Goal: Transaction & Acquisition: Purchase product/service

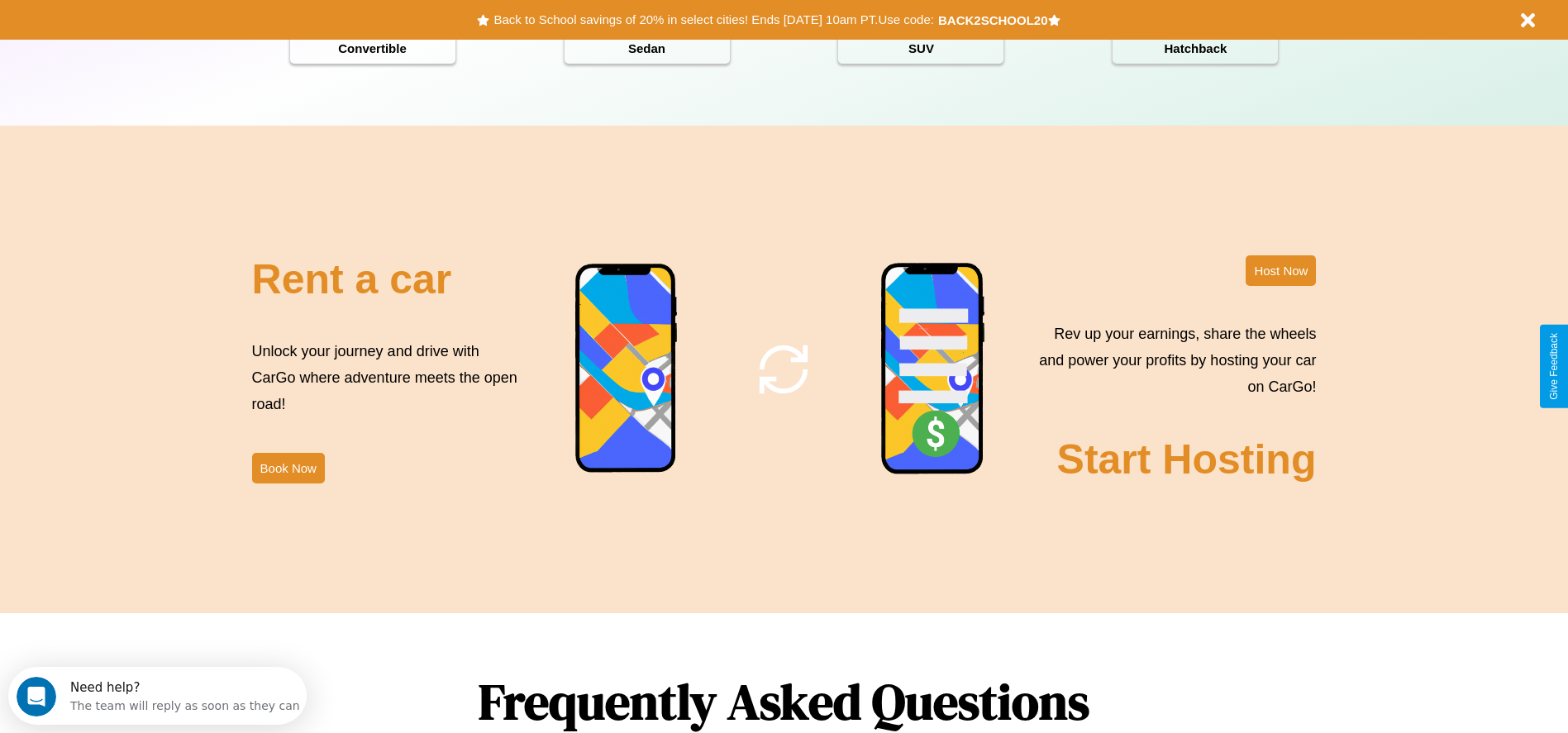
scroll to position [2371, 0]
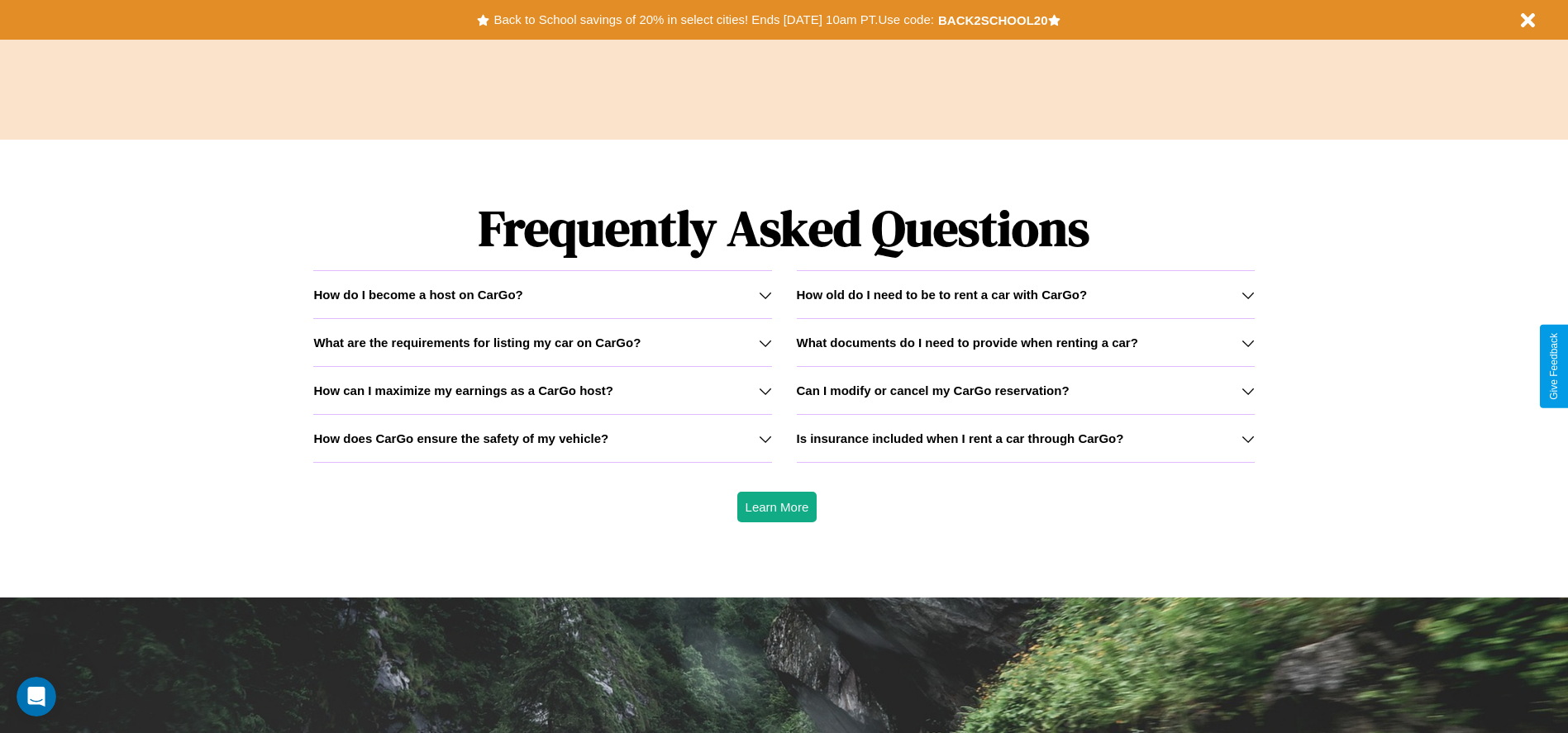
click at [1248, 342] on icon at bounding box center [1248, 342] width 13 height 13
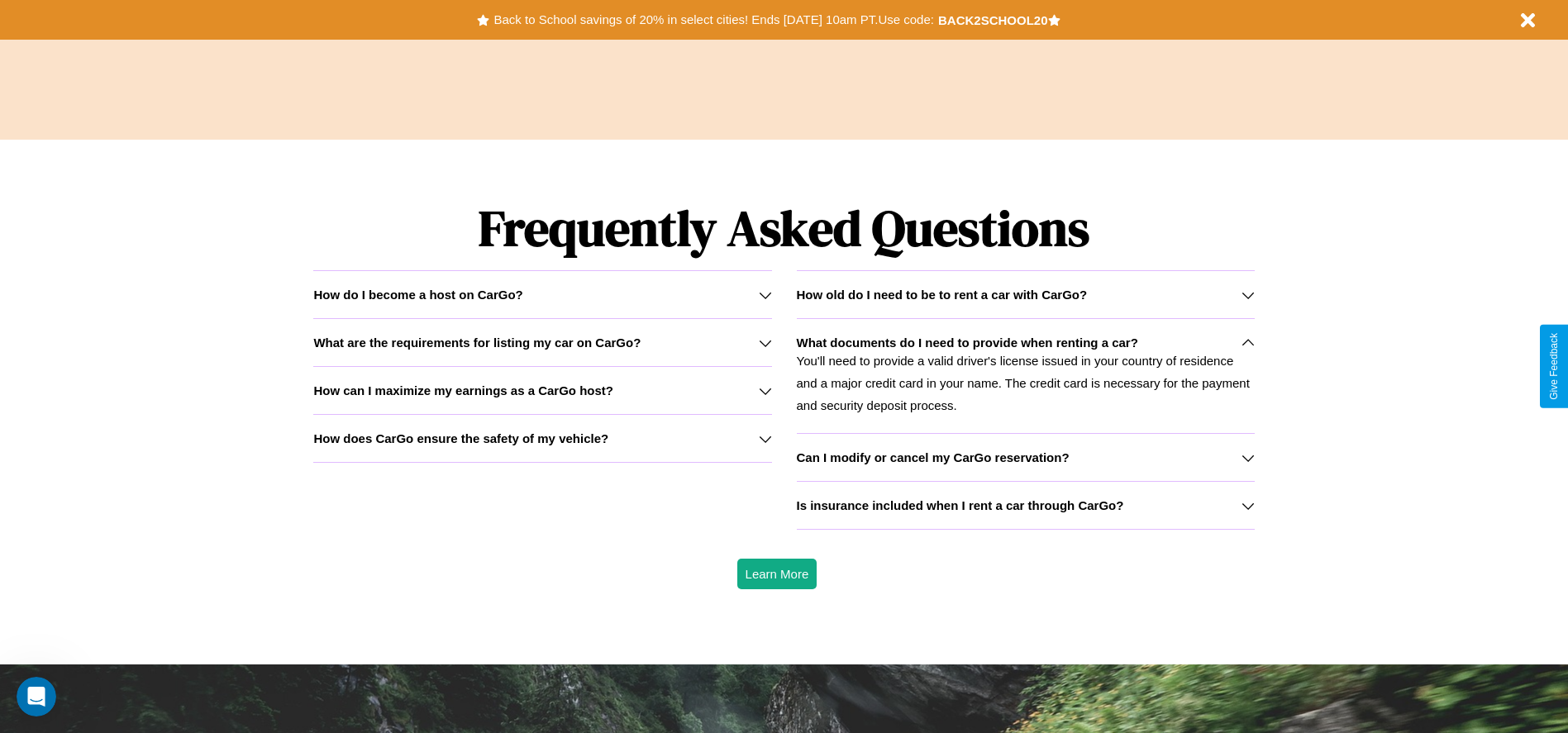
click at [542, 342] on h3 "What are the requirements for listing my car on CarGo?" at bounding box center [476, 342] width 327 height 14
click at [542, 438] on h3 "How does CarGo ensure the safety of my vehicle?" at bounding box center [460, 439] width 295 height 14
click at [764, 391] on icon at bounding box center [765, 391] width 13 height 13
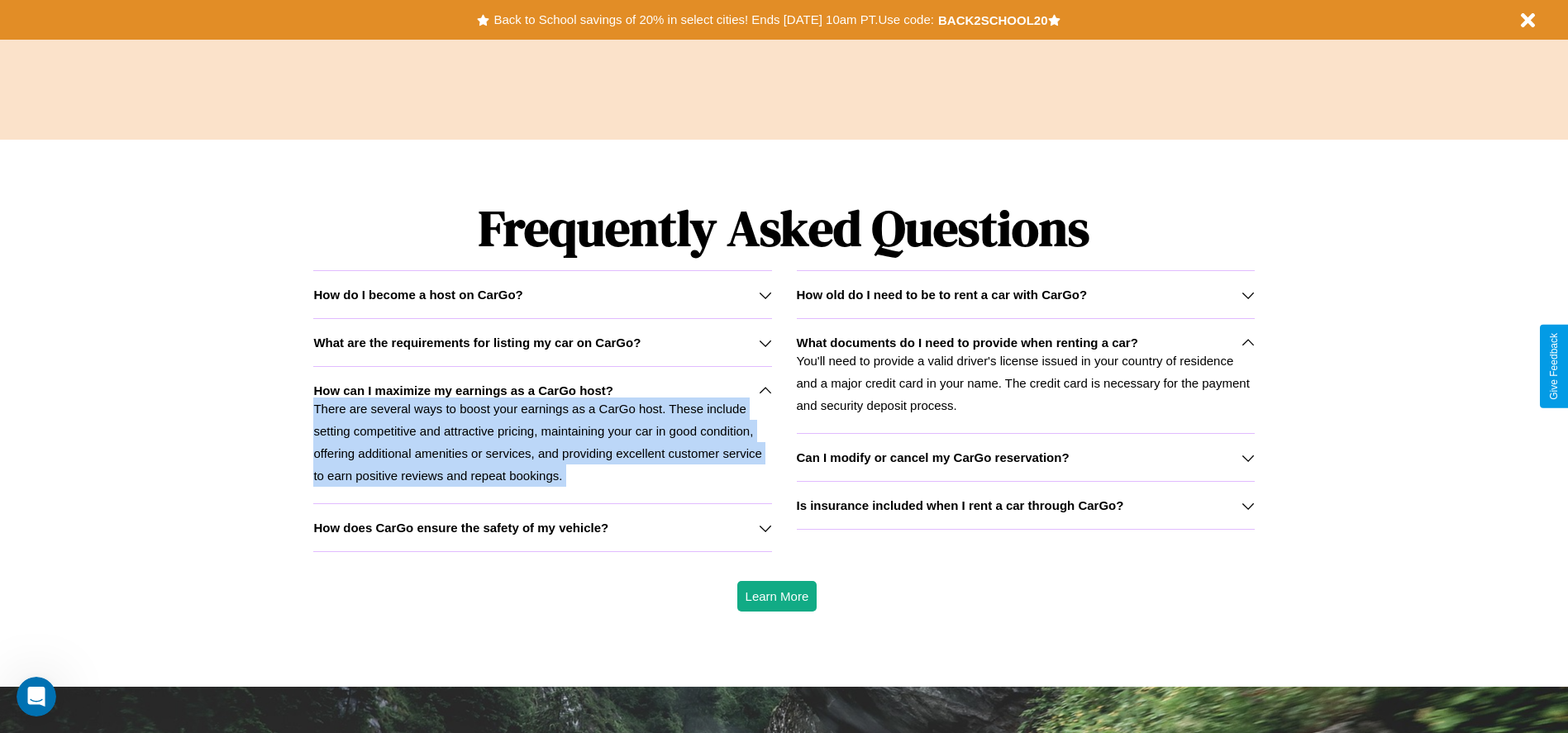
click at [542, 435] on p "There are several ways to boost your earnings as a CarGo host. These include se…" at bounding box center [542, 442] width 458 height 89
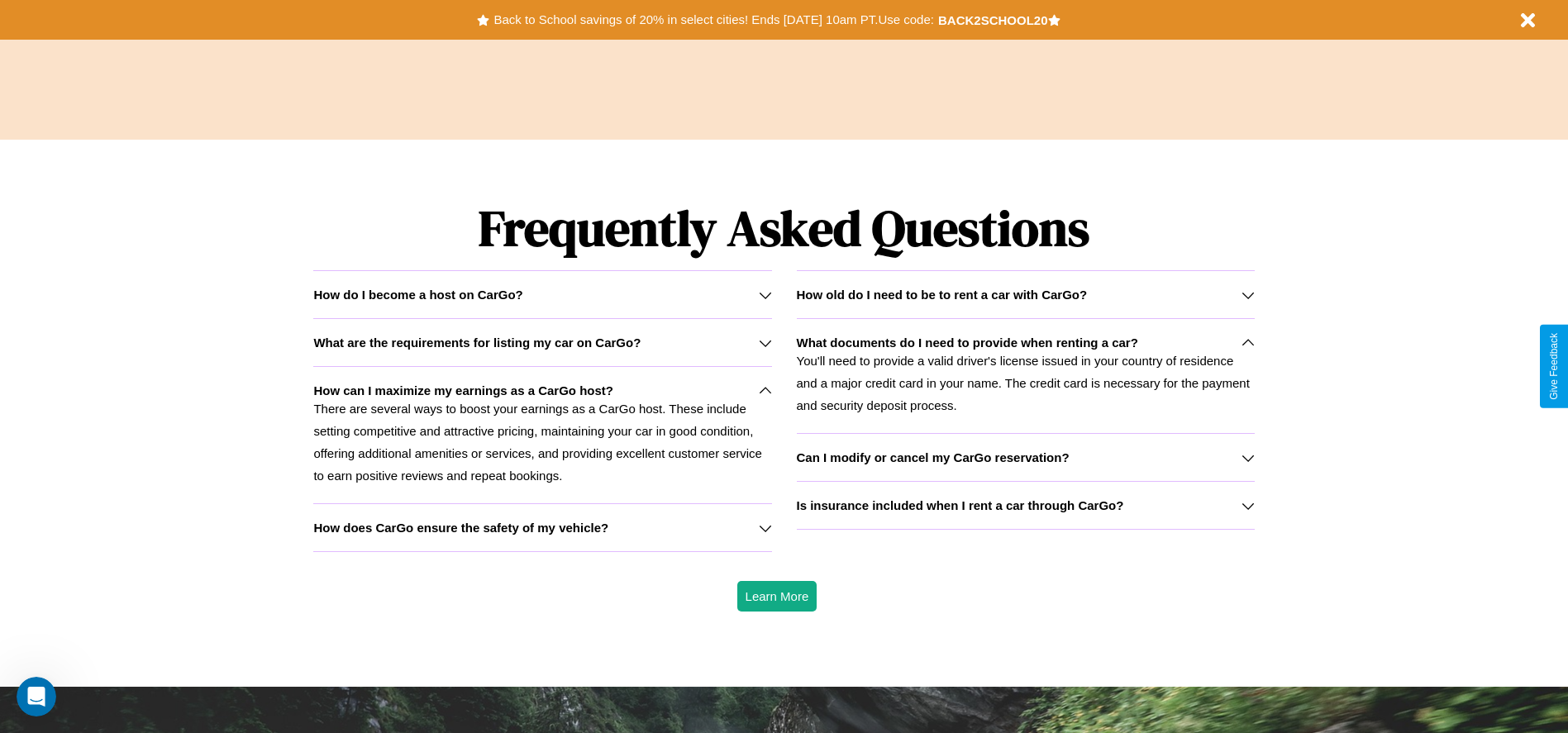
click at [1025, 505] on h3 "Is insurance included when I rent a car through CarGo?" at bounding box center [961, 506] width 327 height 14
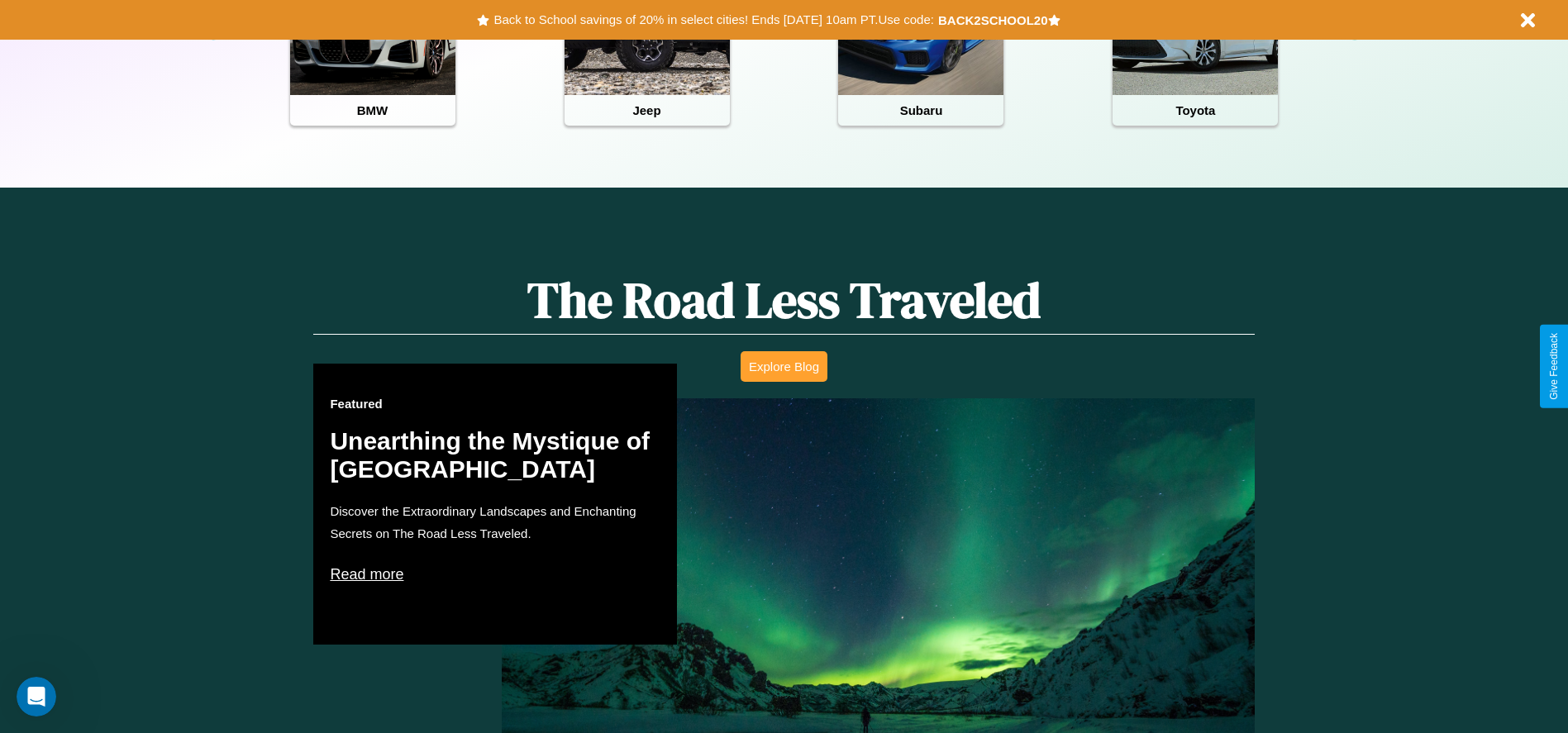
click at [784, 366] on button "Explore Blog" at bounding box center [784, 366] width 87 height 30
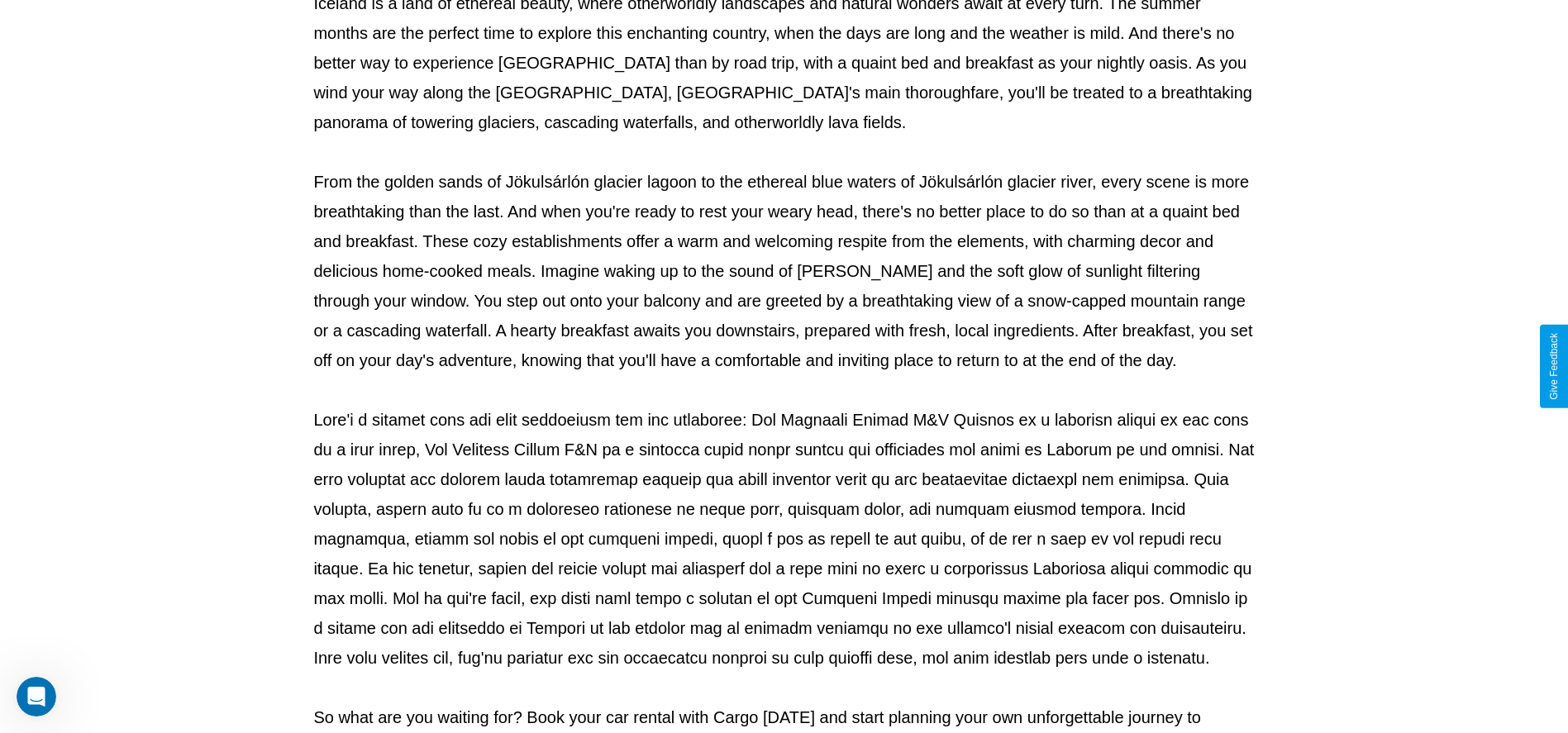
scroll to position [548, 0]
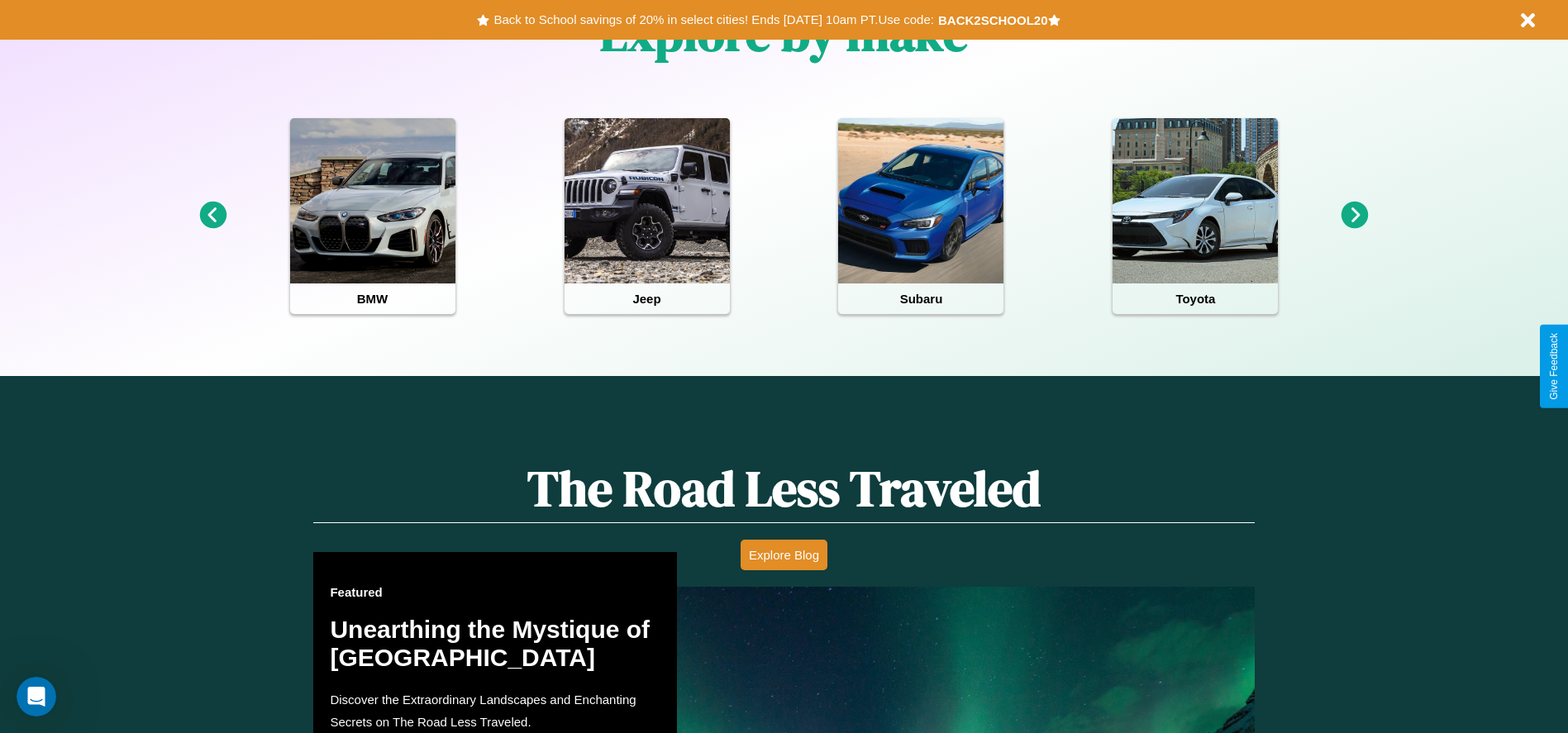
scroll to position [737, 0]
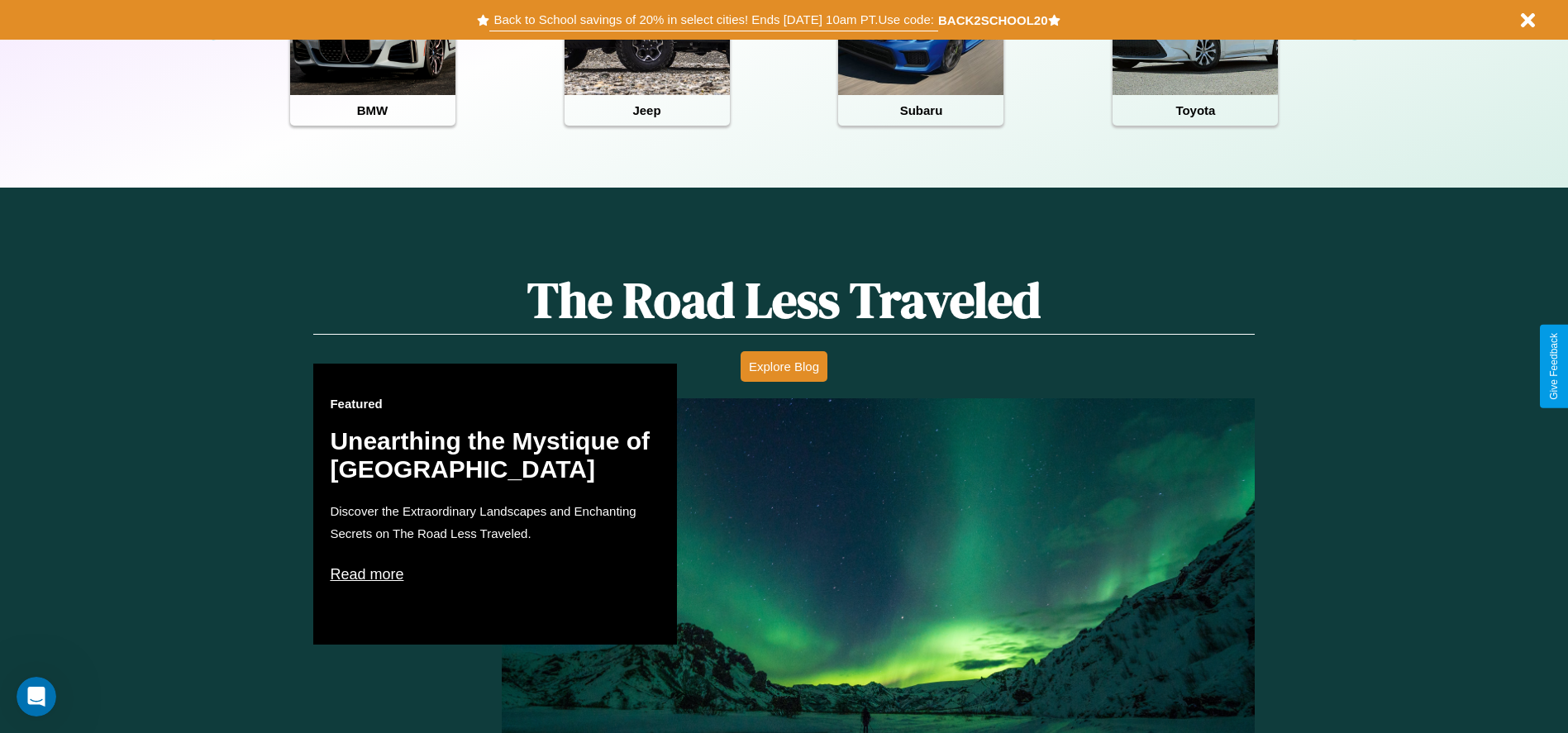
click at [714, 20] on button "Back to School savings of 20% in select cities! Ends 9/1 at 10am PT. Use code:" at bounding box center [714, 20] width 448 height 23
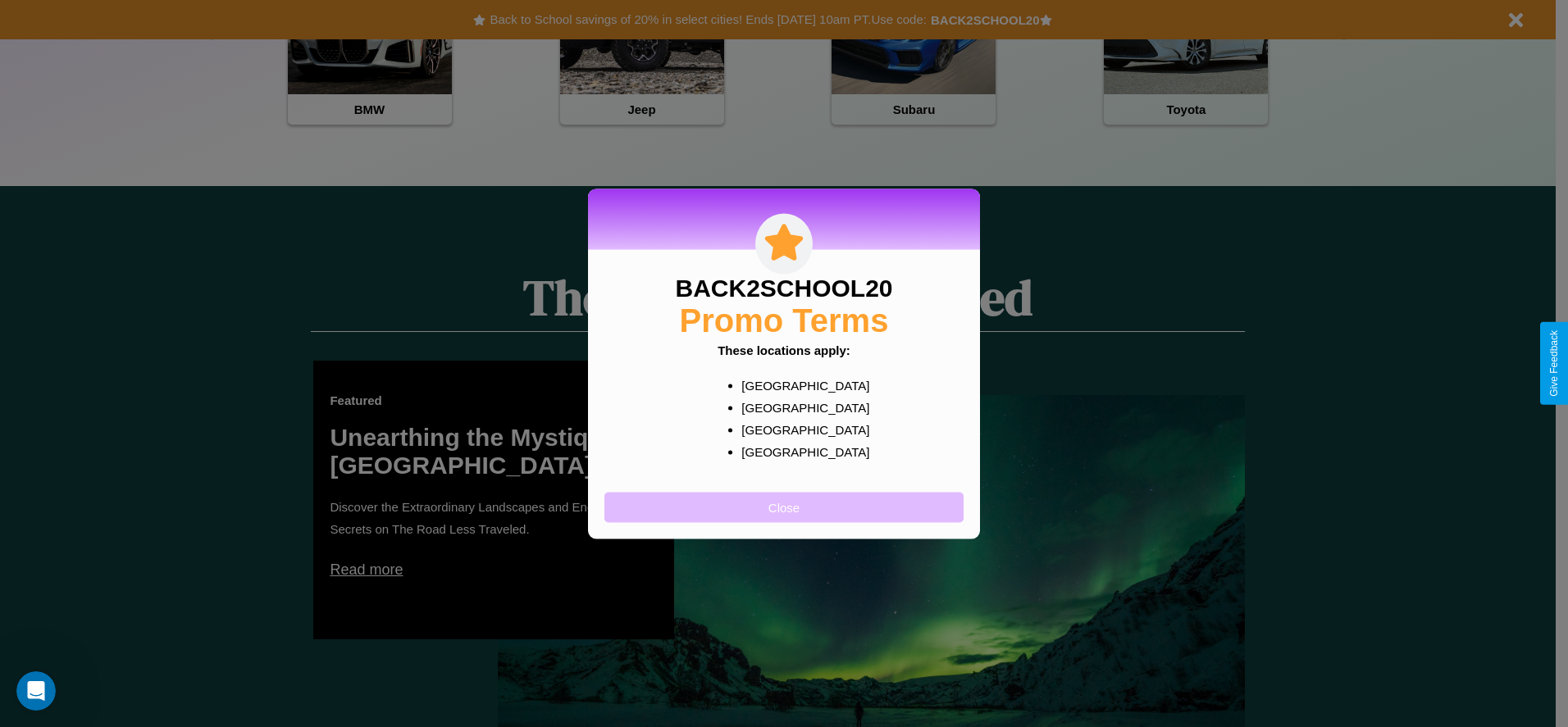
click at [784, 507] on button "Close" at bounding box center [784, 507] width 359 height 30
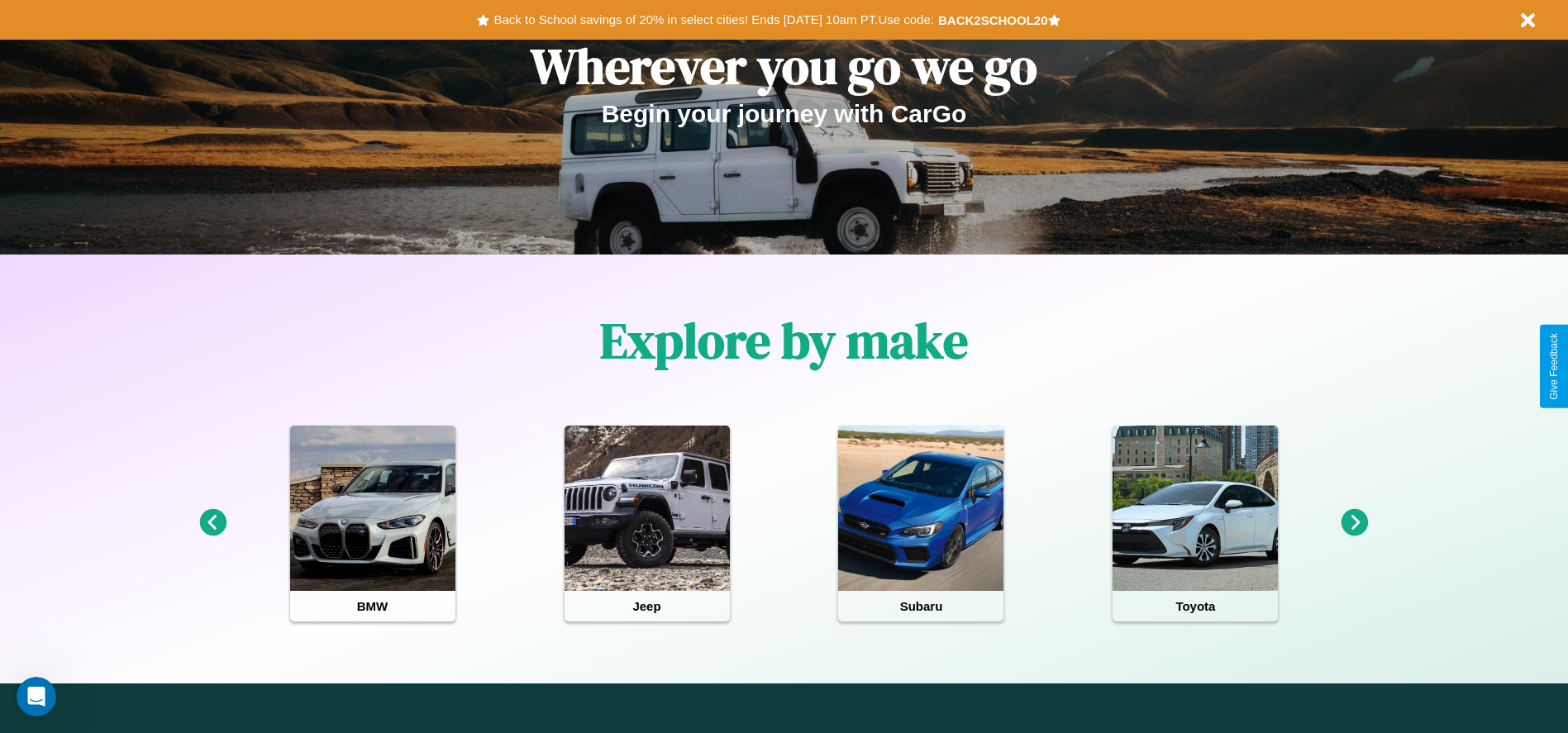
scroll to position [0, 0]
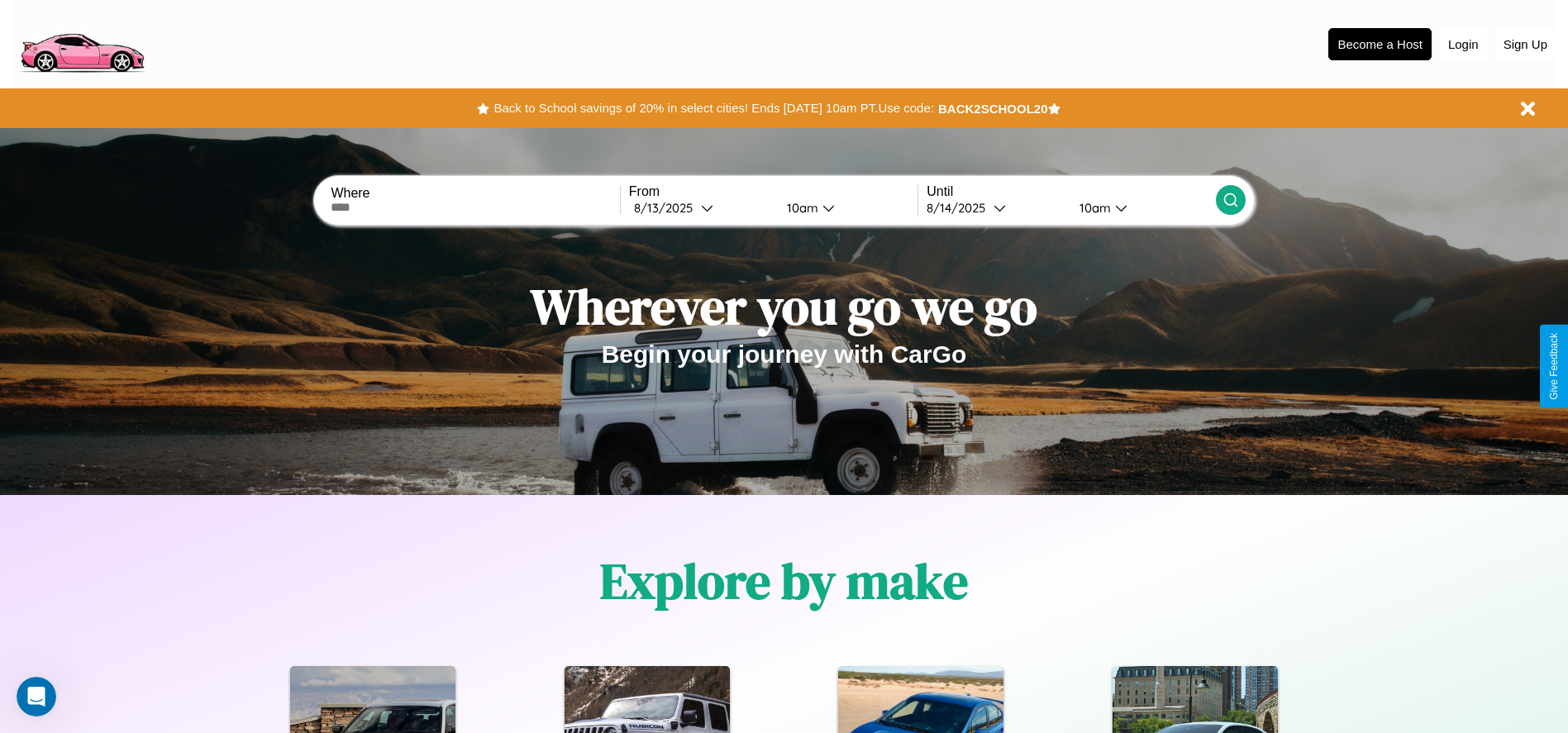
click at [475, 208] on input "text" at bounding box center [475, 207] width 288 height 13
type input "**********"
click at [701, 208] on icon at bounding box center [707, 208] width 12 height 12
select select "*"
select select "****"
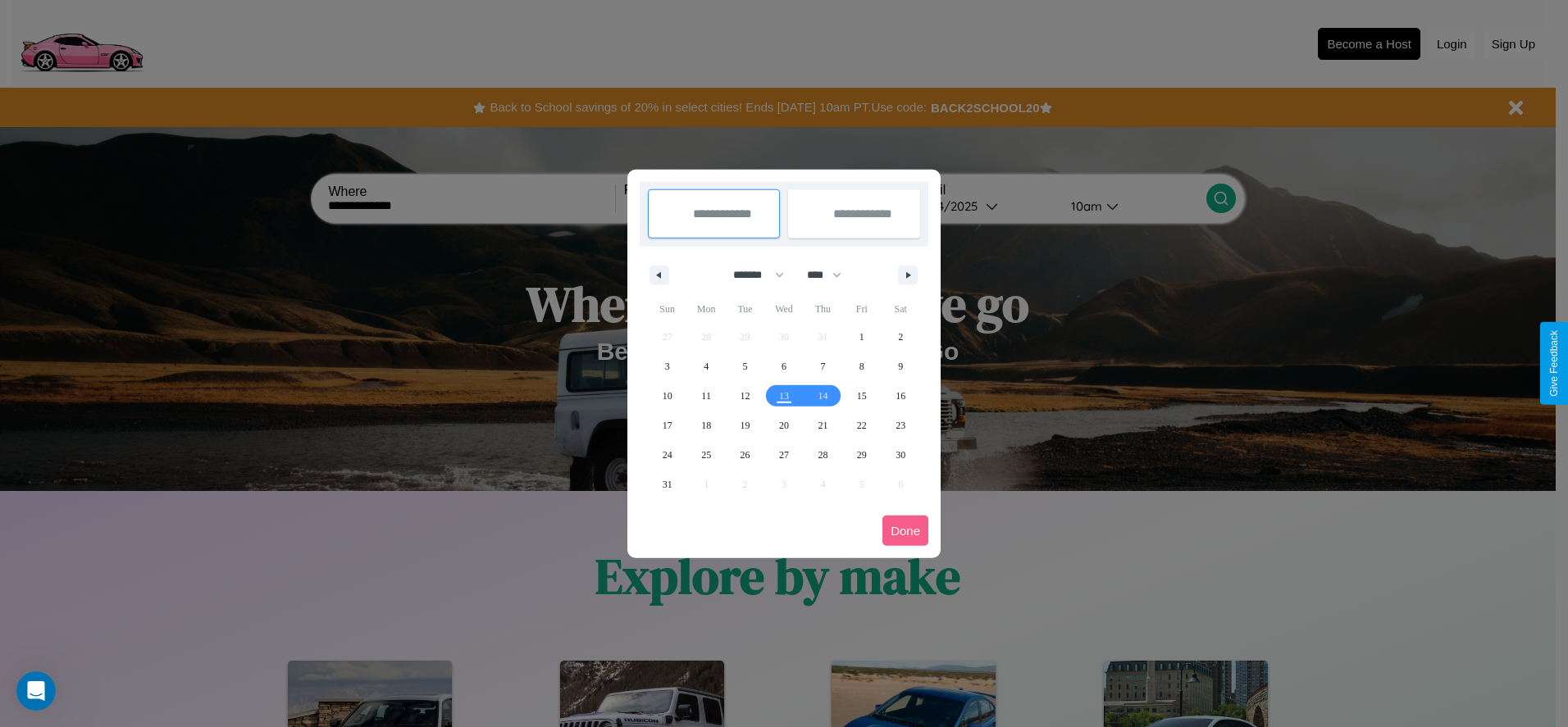
click at [751, 275] on select "******* ******** ***** ***** *** **** **** ****** ********* ******* ******** **…" at bounding box center [756, 275] width 70 height 27
select select "*"
drag, startPoint x: 832, startPoint y: 275, endPoint x: 784, endPoint y: 329, distance: 72.2
click at [832, 275] on select "**** **** **** **** **** **** **** **** **** **** **** **** **** **** **** ****…" at bounding box center [824, 275] width 50 height 27
select select "****"
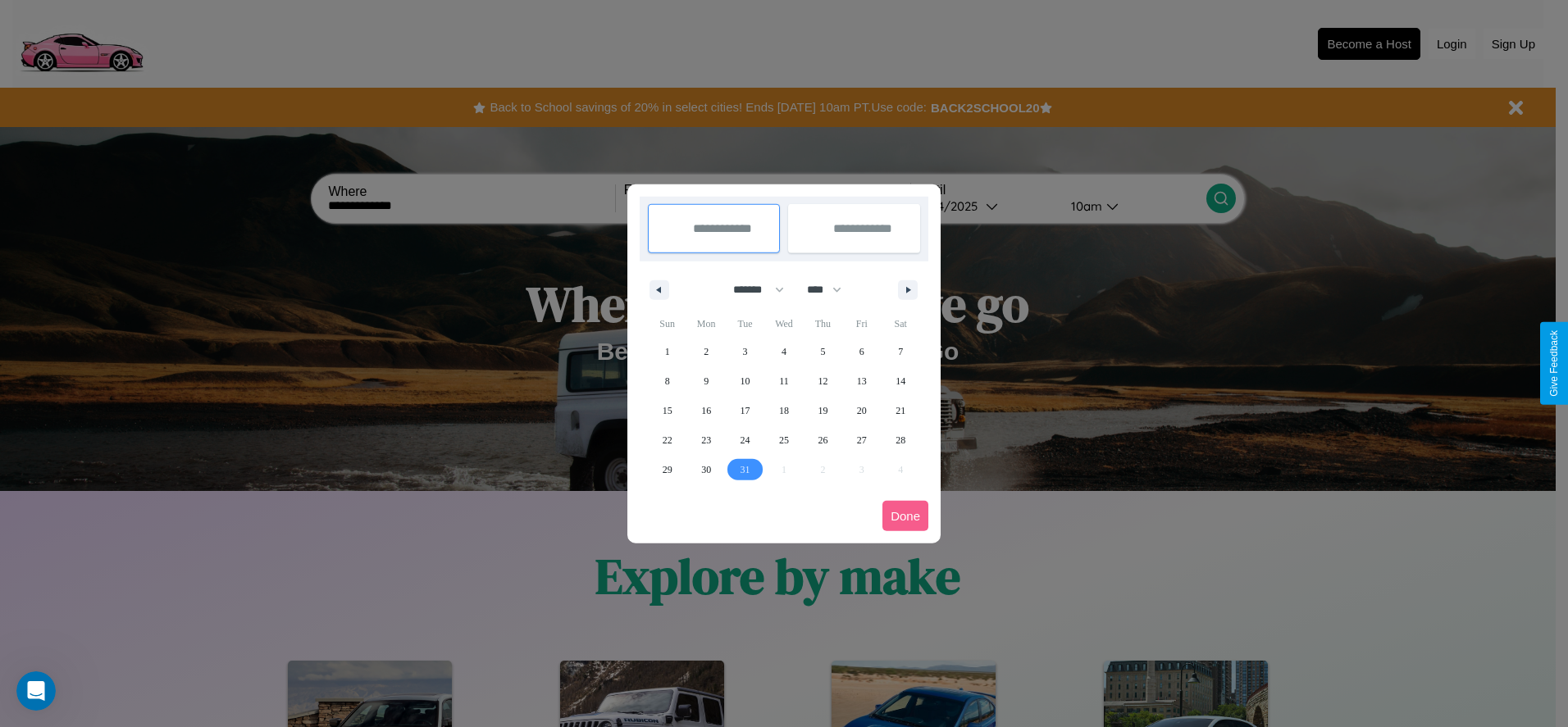
click at [745, 469] on span "31" at bounding box center [745, 469] width 10 height 29
type input "**********"
click at [908, 289] on icon "button" at bounding box center [911, 289] width 8 height 6
select select "*"
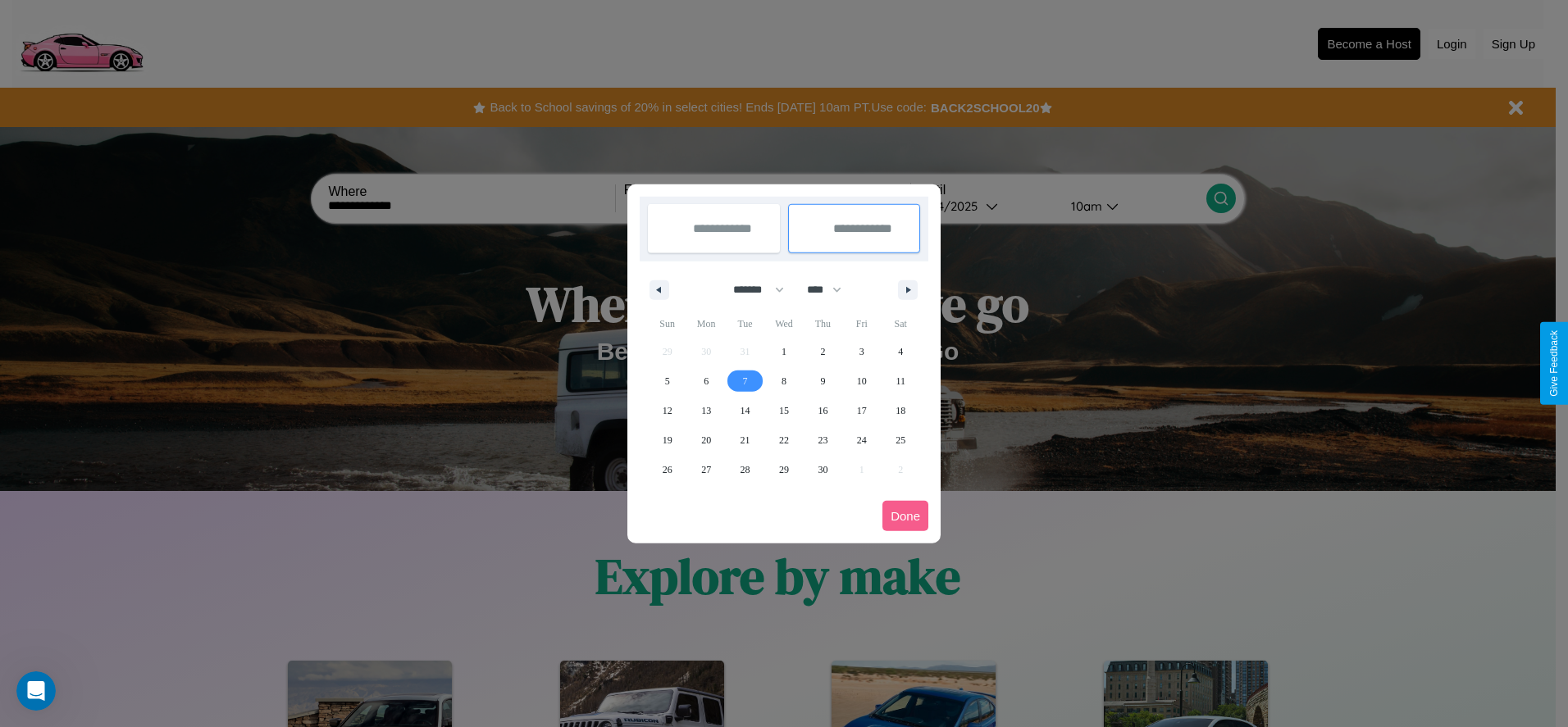
click at [745, 380] on span "7" at bounding box center [746, 380] width 5 height 29
type input "**********"
select select "*"
click at [905, 516] on button "Done" at bounding box center [905, 516] width 46 height 30
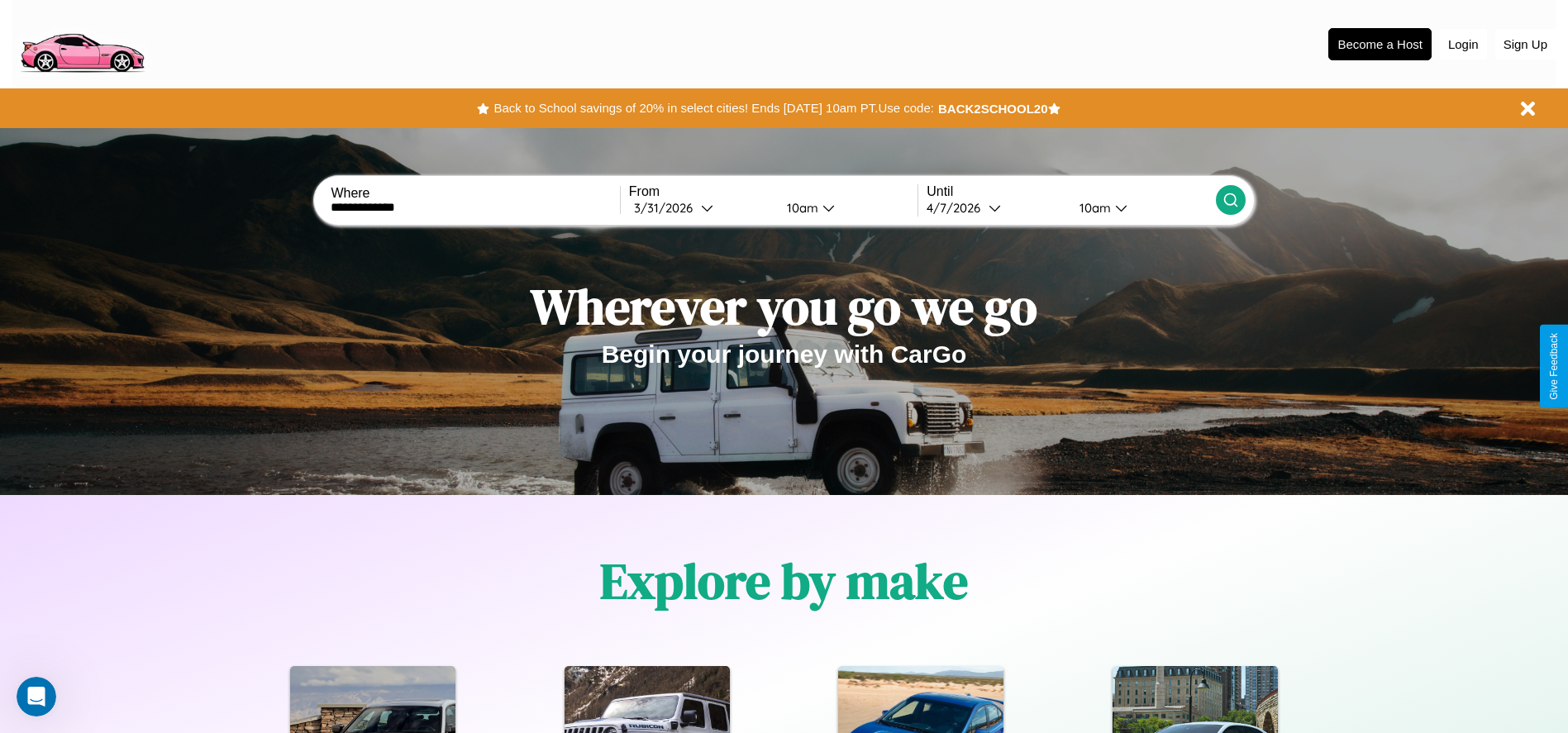
click at [1230, 200] on icon at bounding box center [1231, 200] width 17 height 17
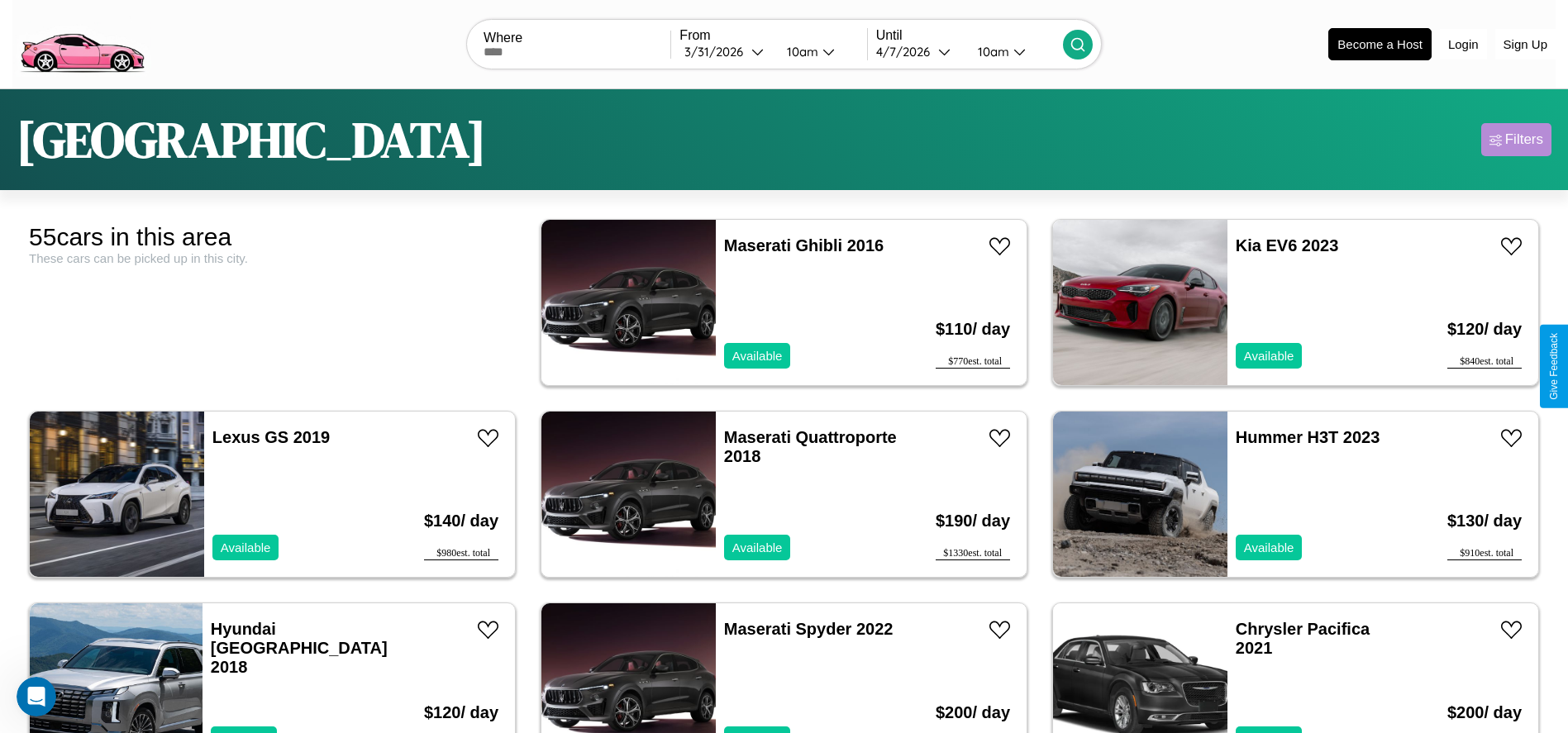
click at [1516, 140] on div "Filters" at bounding box center [1524, 139] width 38 height 17
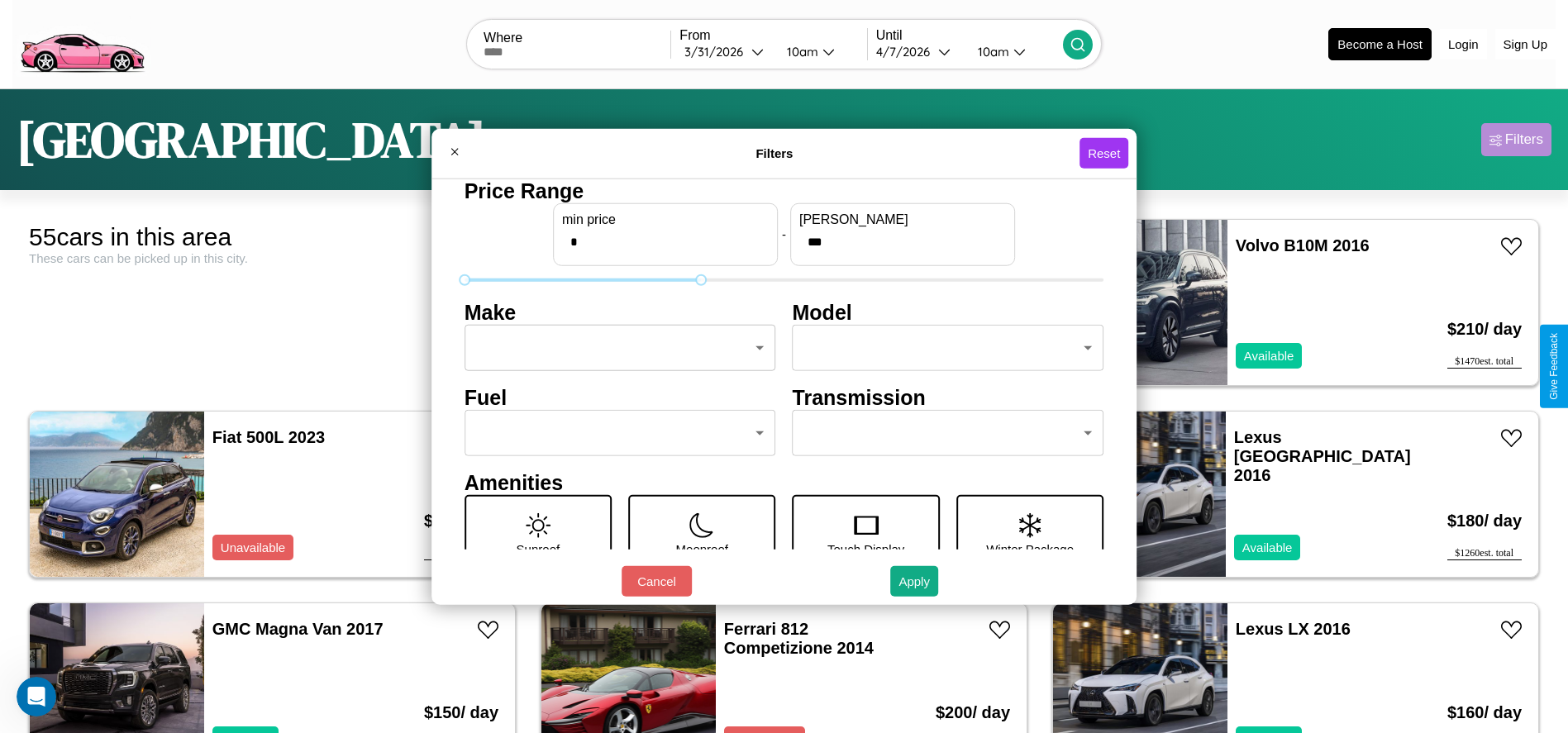
type input "***"
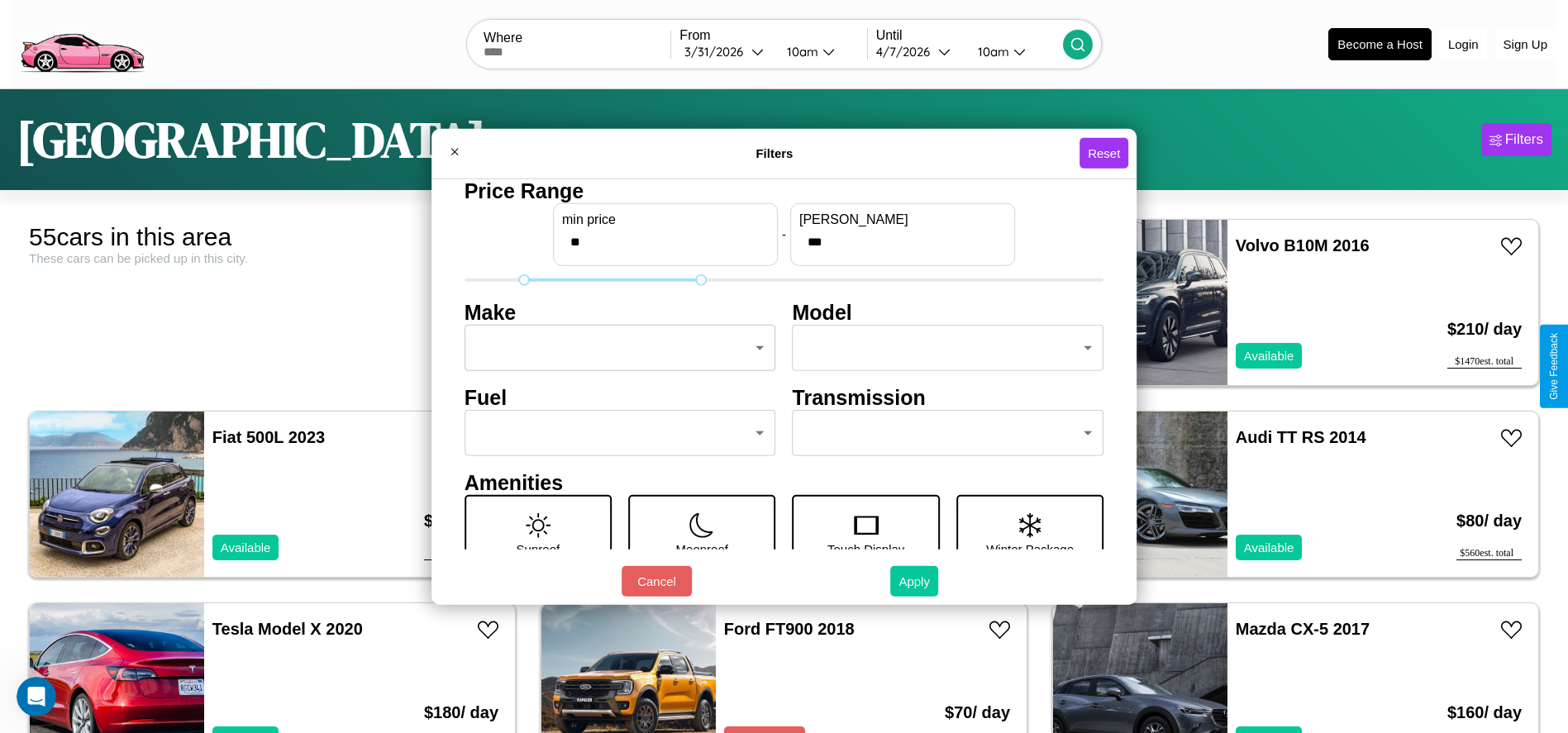
type input "**"
click at [915, 581] on button "Apply" at bounding box center [914, 581] width 48 height 30
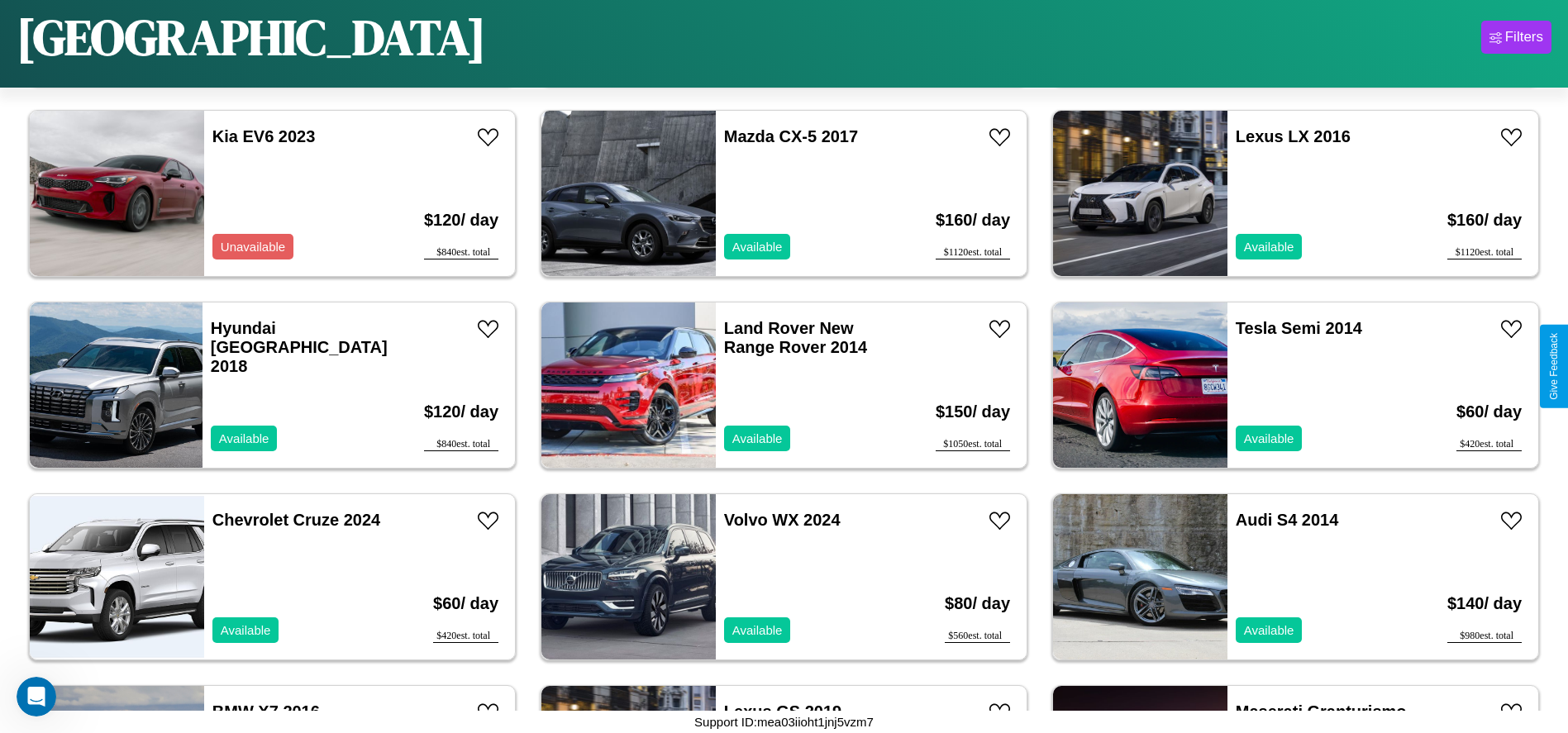
scroll to position [1143, 0]
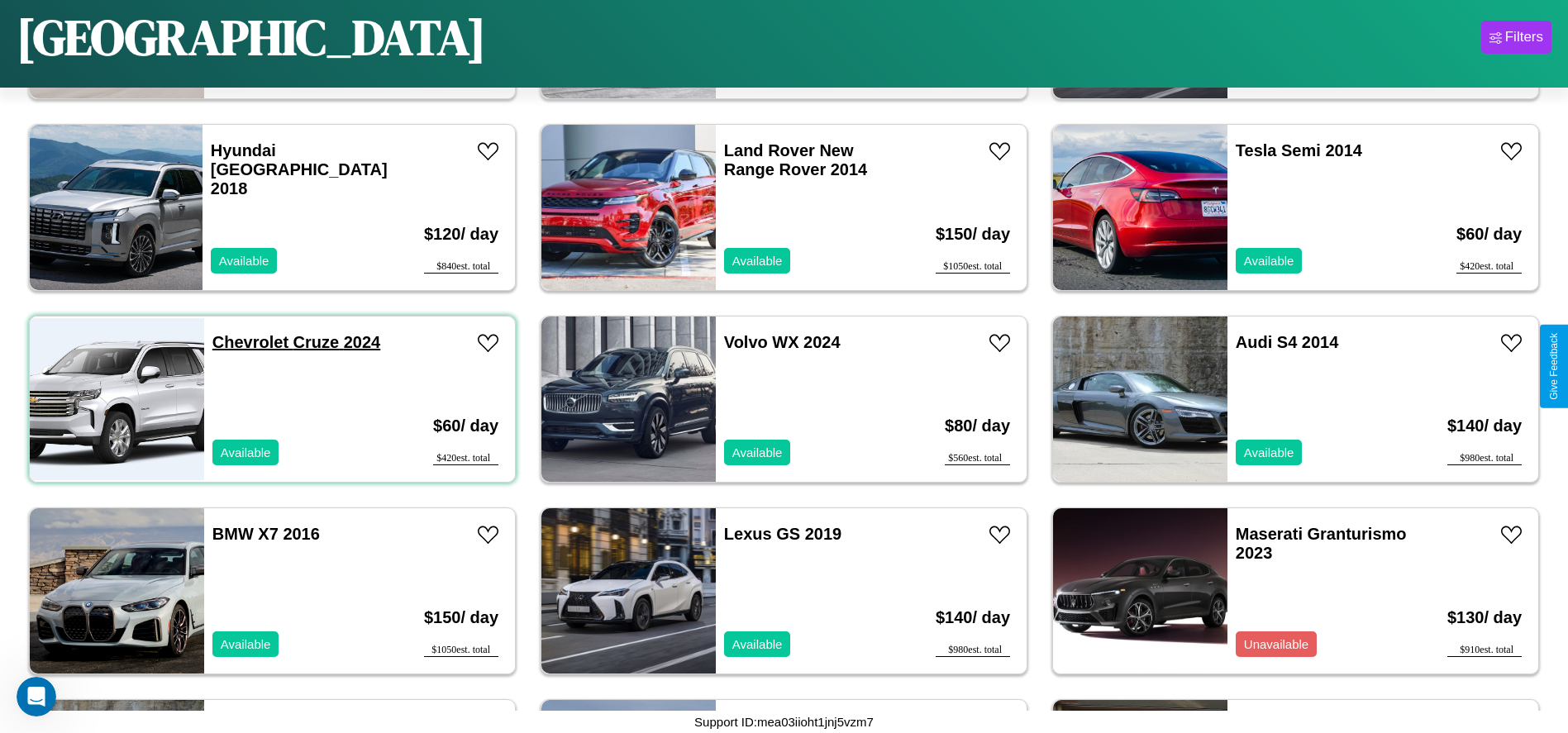
click at [248, 342] on link "Chevrolet Cruze 2024" at bounding box center [296, 342] width 168 height 18
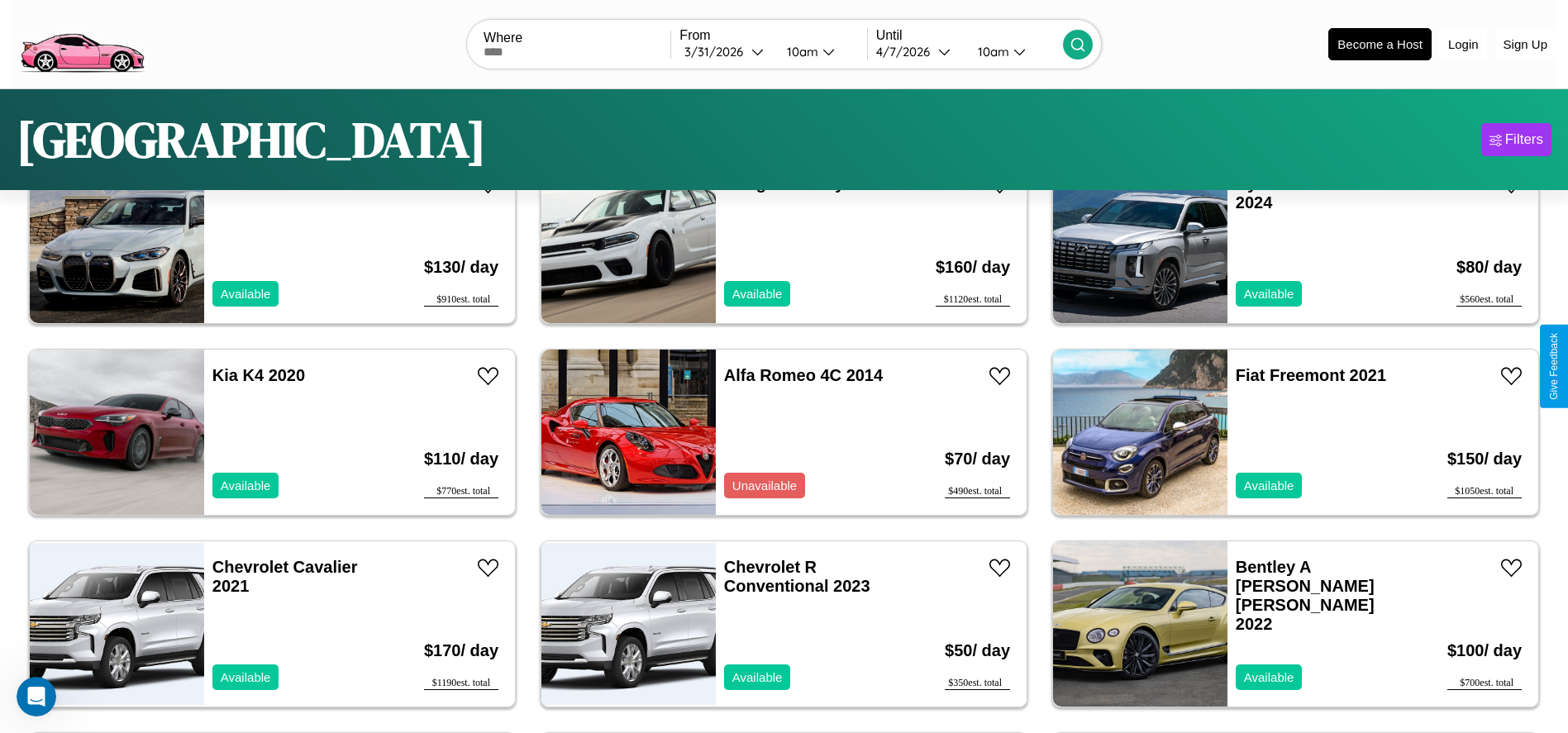
scroll to position [0, 0]
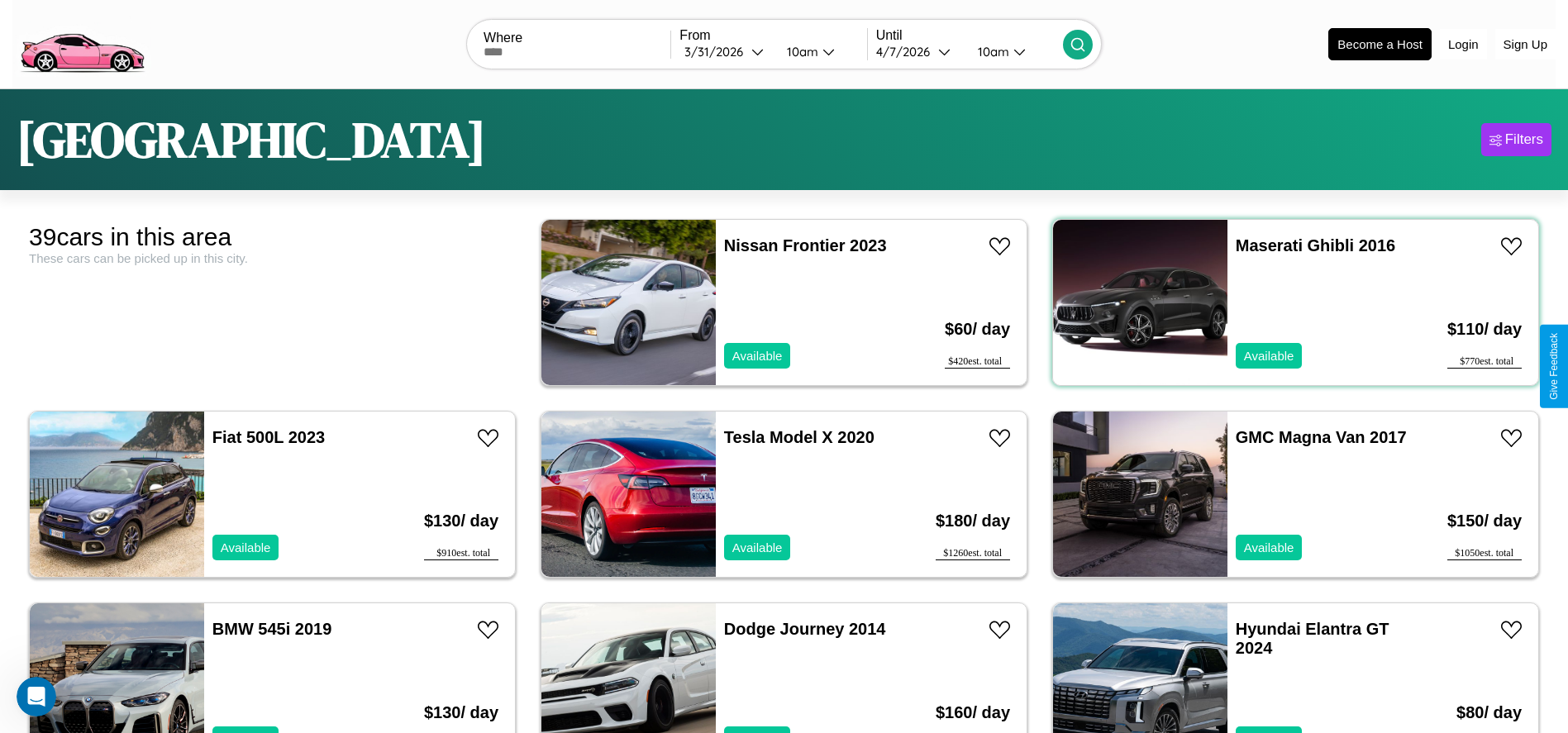
click at [1285, 302] on div "Maserati Ghibli 2016 Available" at bounding box center [1323, 302] width 191 height 165
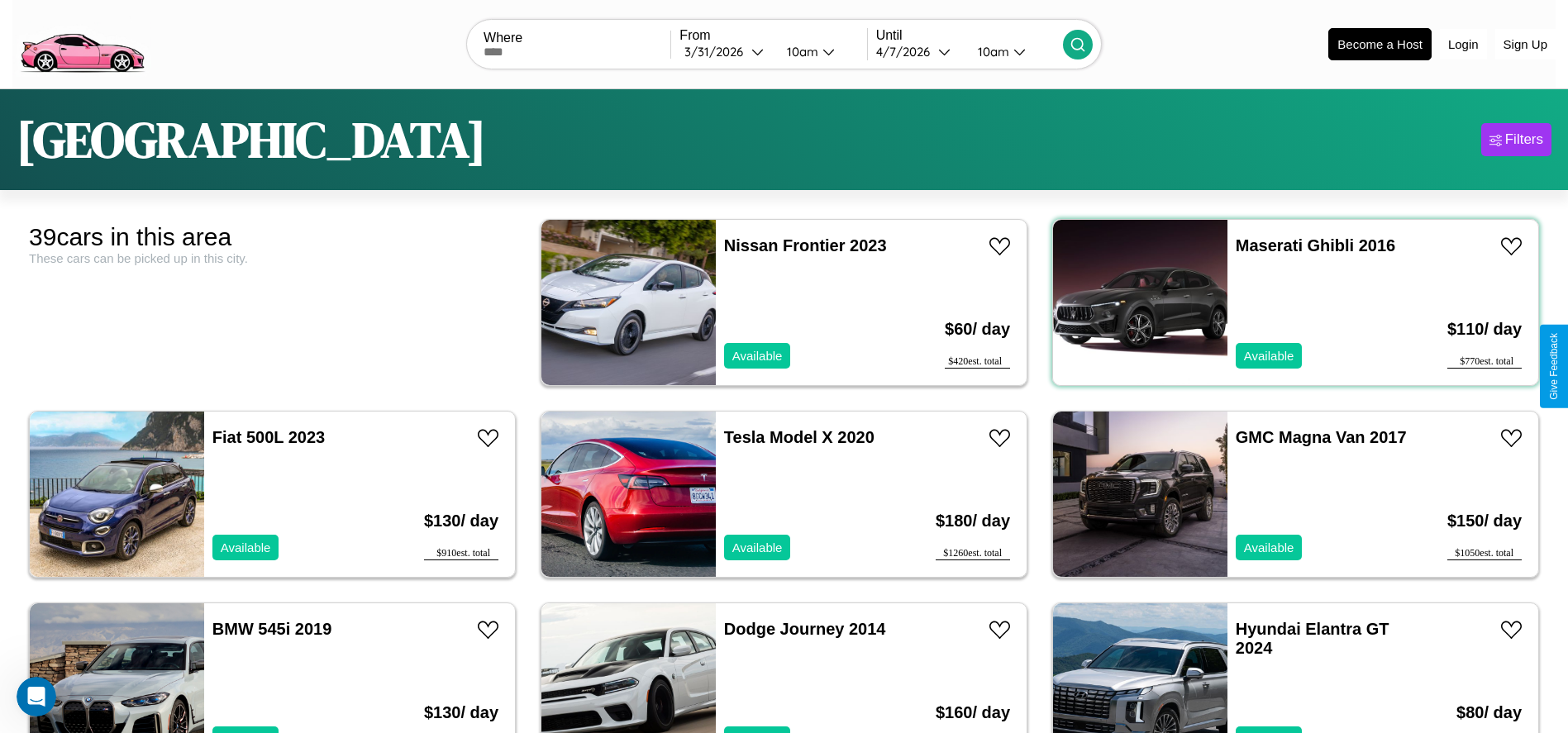
click at [1285, 302] on div "Maserati Ghibli 2016 Available" at bounding box center [1323, 302] width 191 height 165
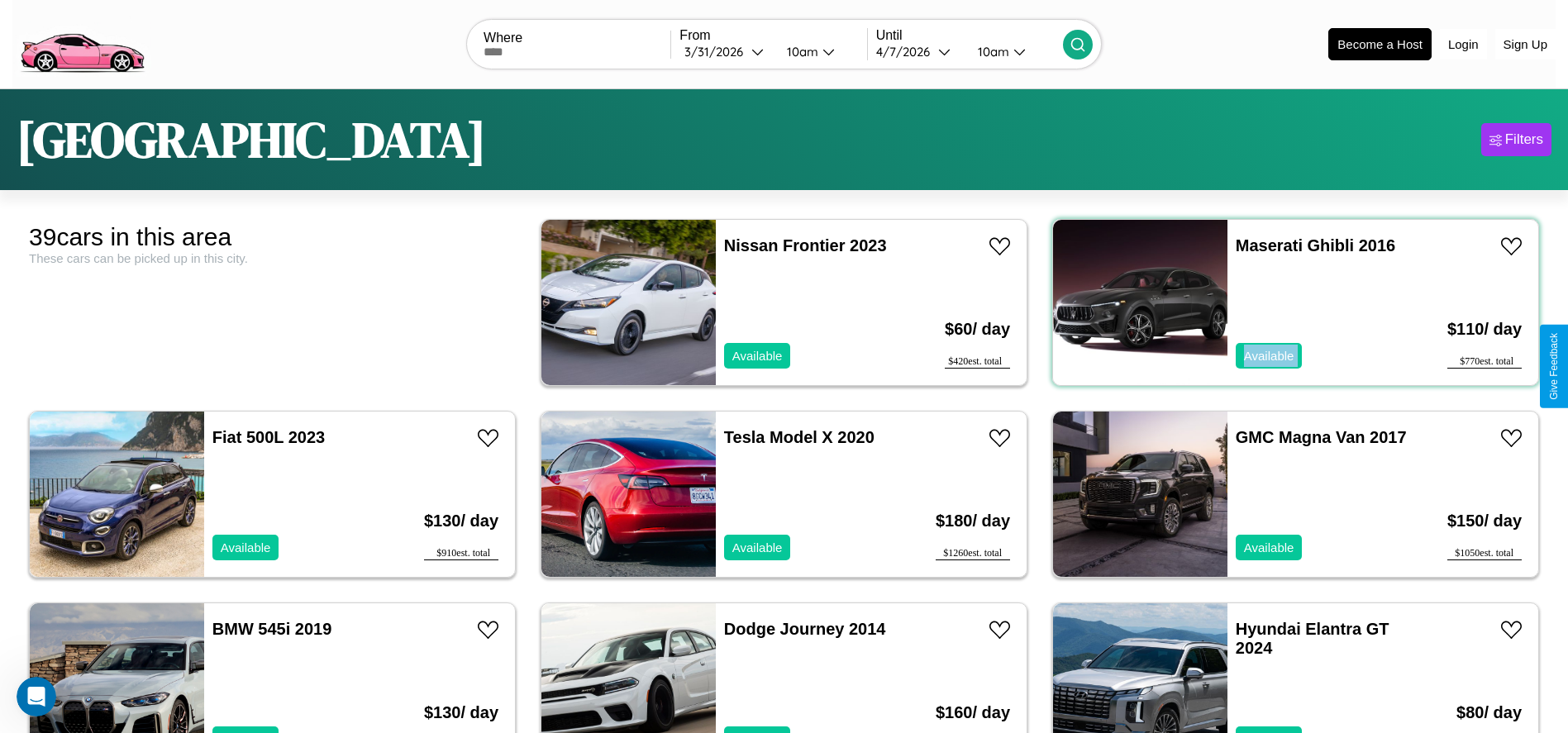
click at [1285, 302] on div "Maserati Ghibli 2016 Available" at bounding box center [1323, 302] width 191 height 165
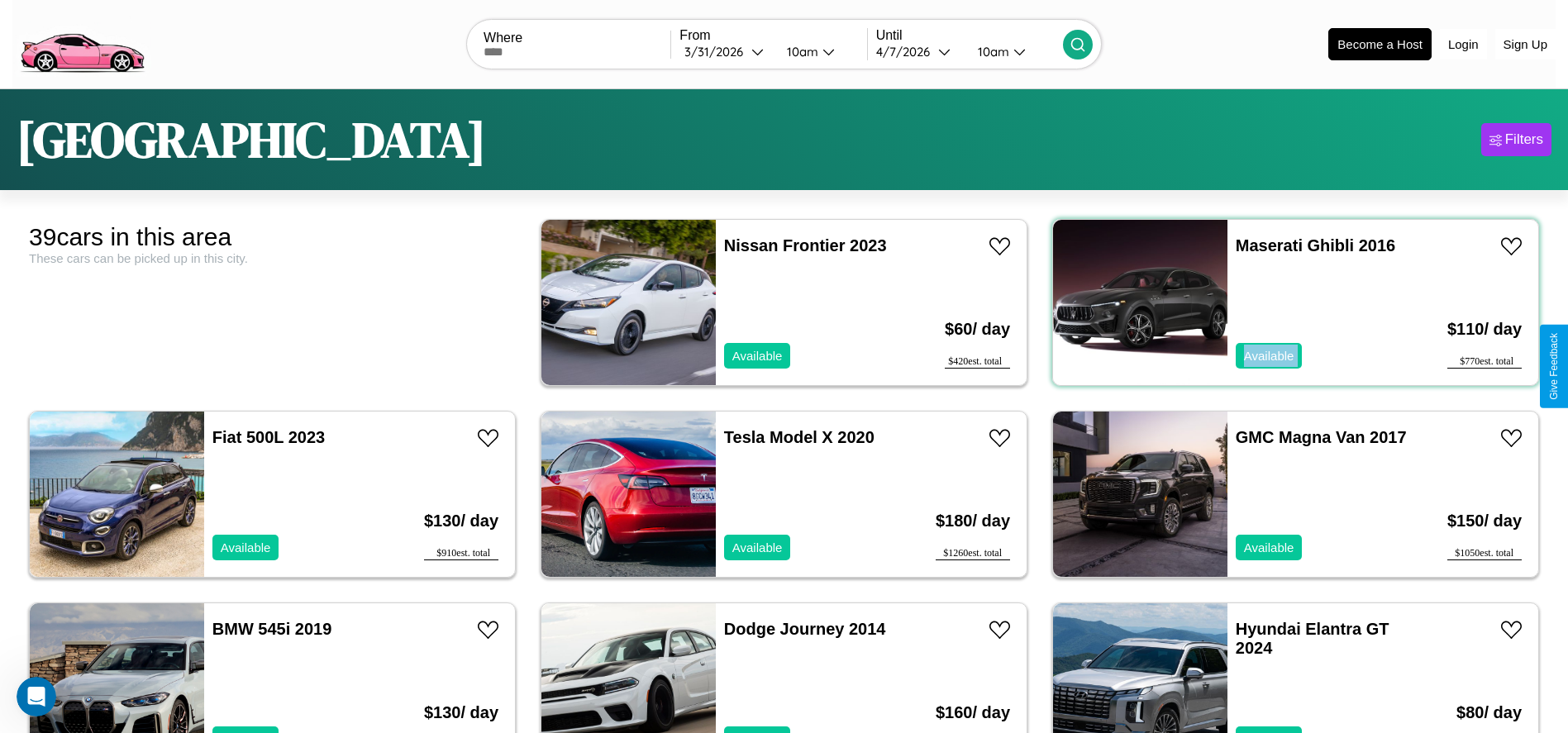
click at [1285, 302] on div "Maserati Ghibli 2016 Available" at bounding box center [1323, 302] width 191 height 165
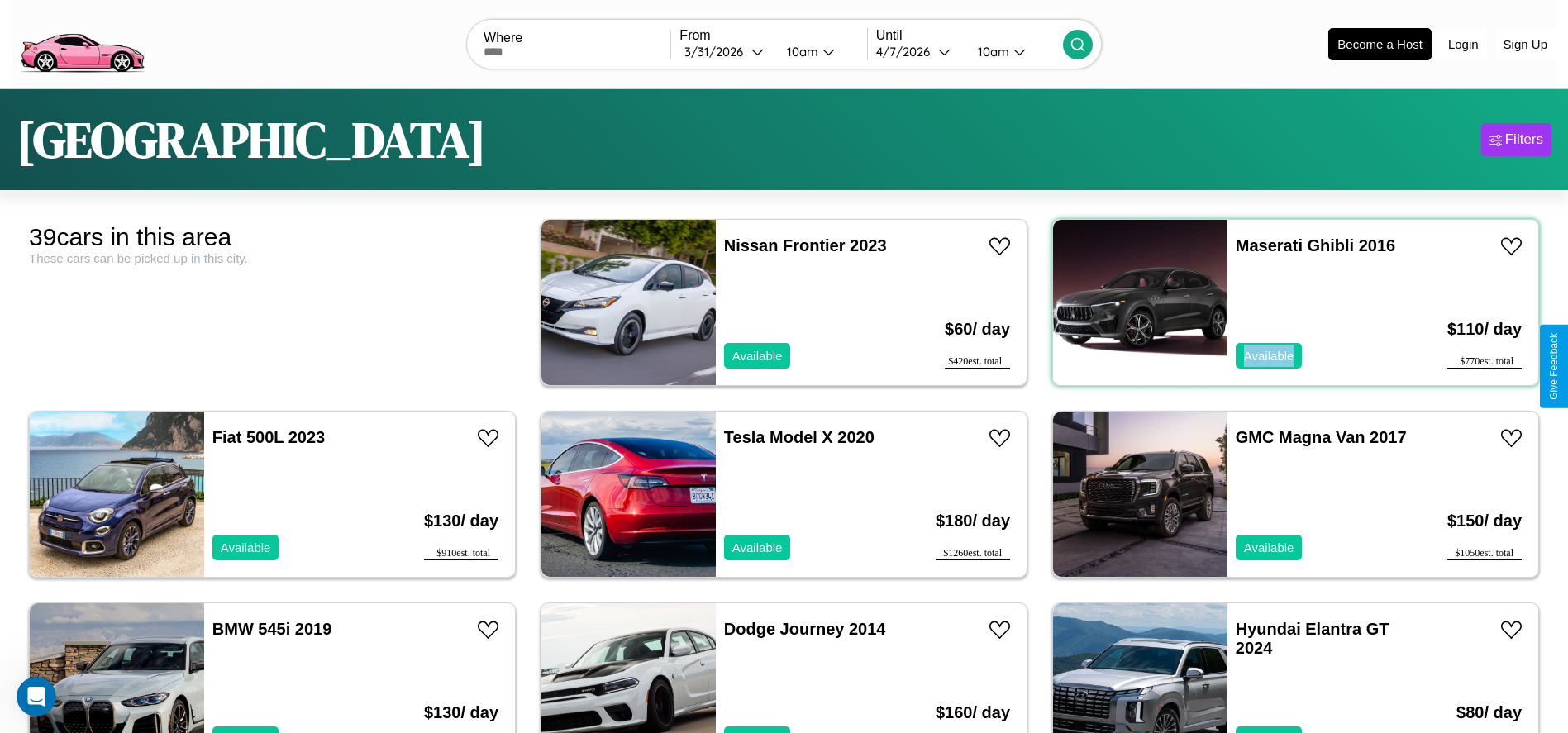
click at [1285, 302] on div "Maserati Ghibli 2016 Available" at bounding box center [1323, 302] width 191 height 165
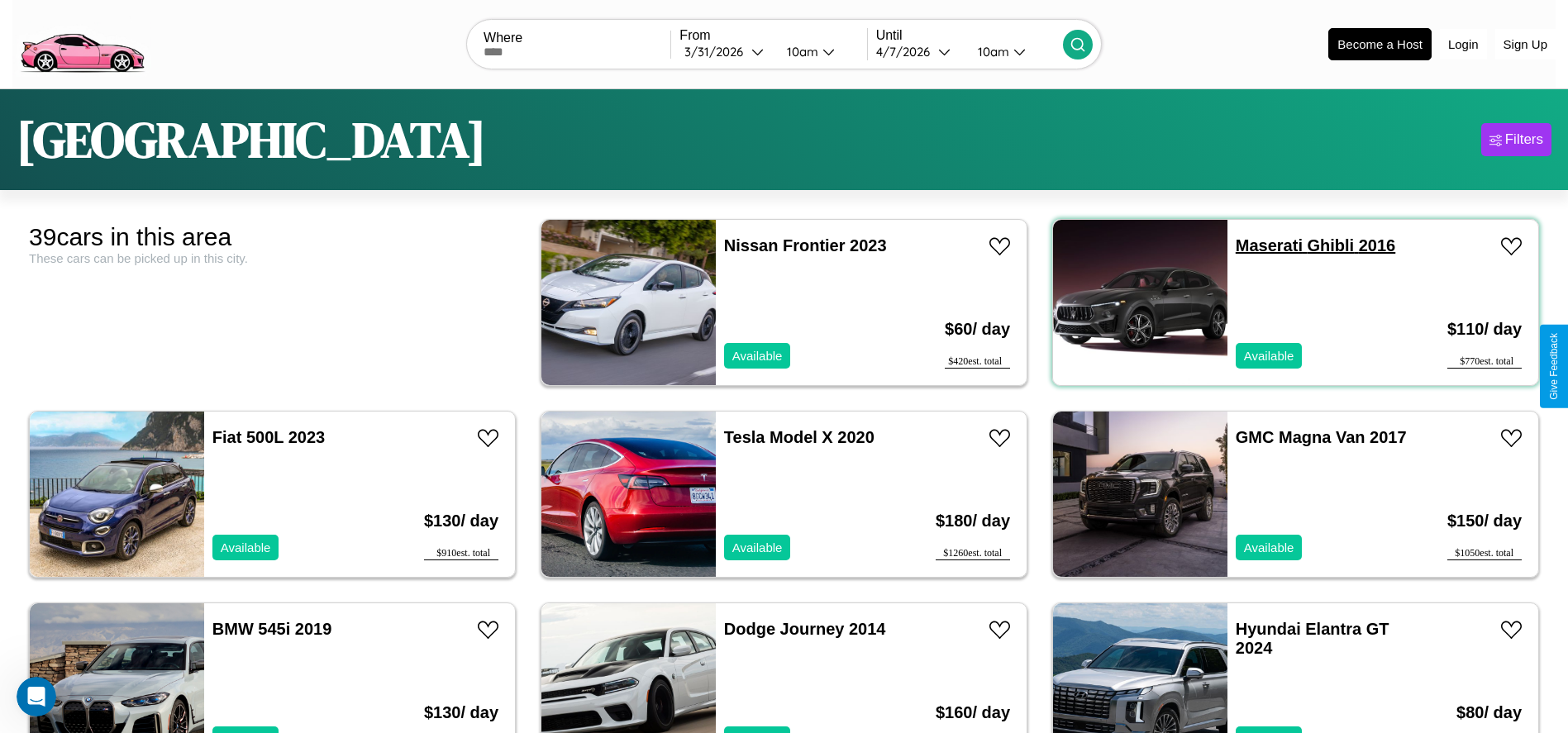
click at [1259, 245] on link "Maserati Ghibli 2016" at bounding box center [1316, 245] width 160 height 18
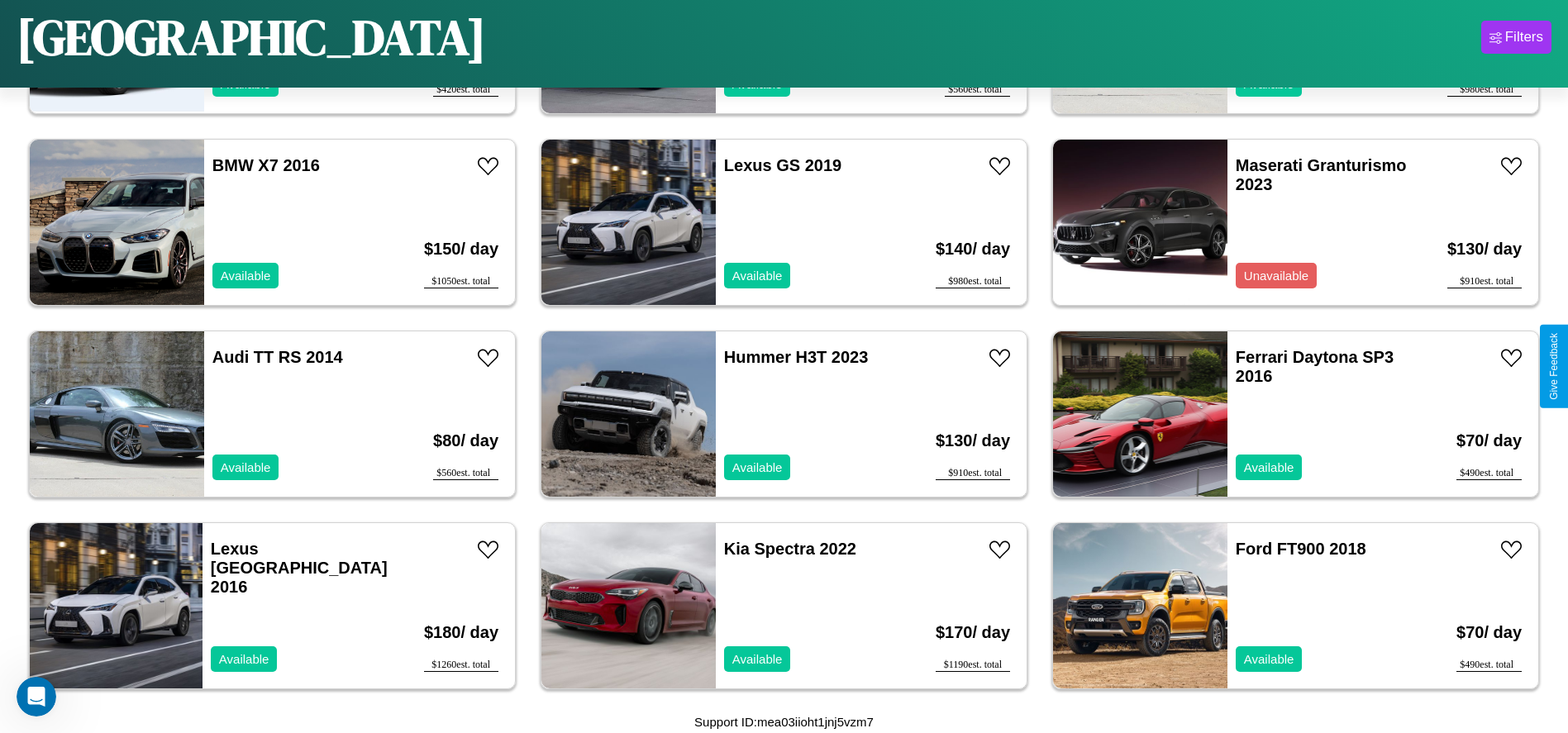
scroll to position [1527, 0]
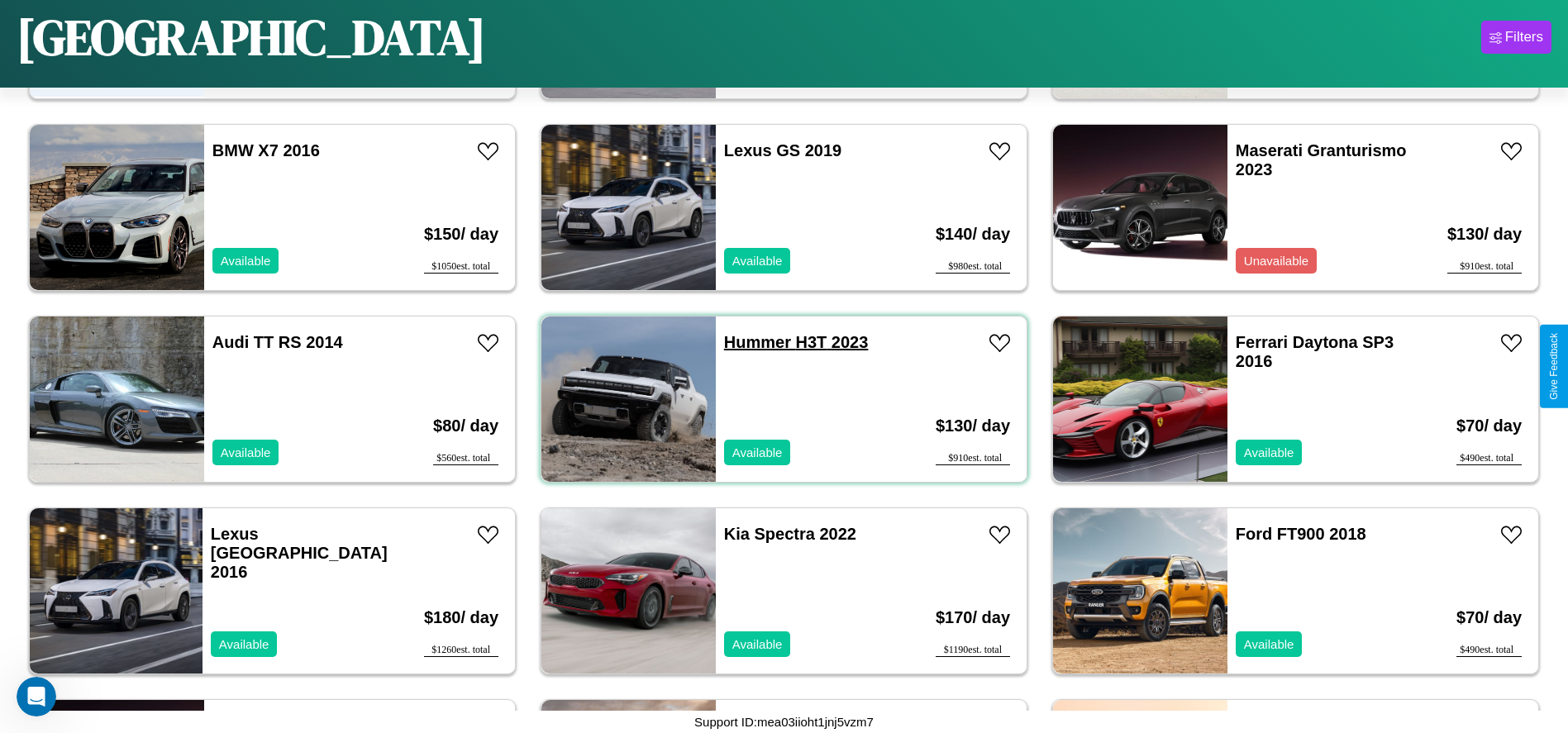
click at [752, 342] on link "Hummer H3T 2023" at bounding box center [796, 342] width 144 height 18
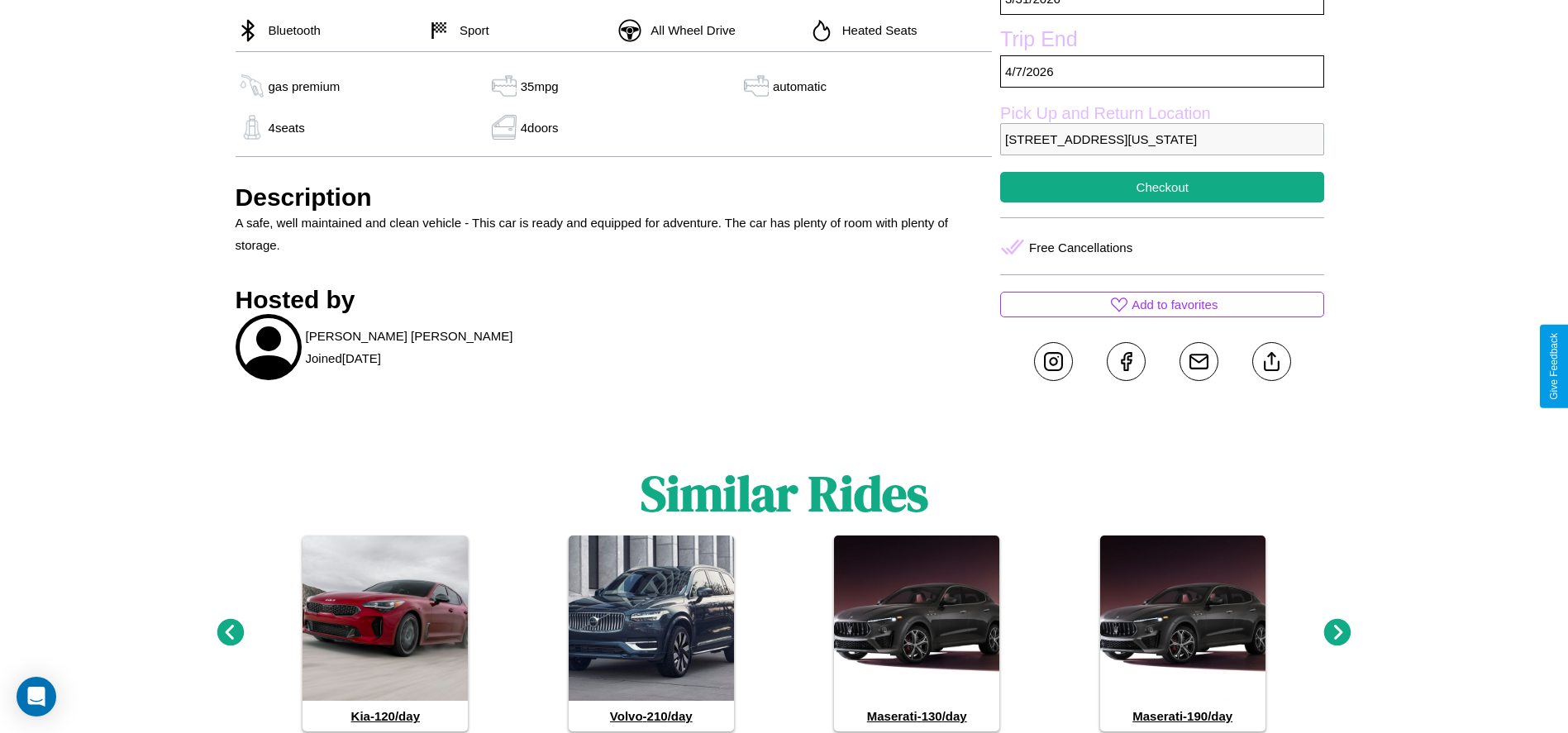
scroll to position [710, 0]
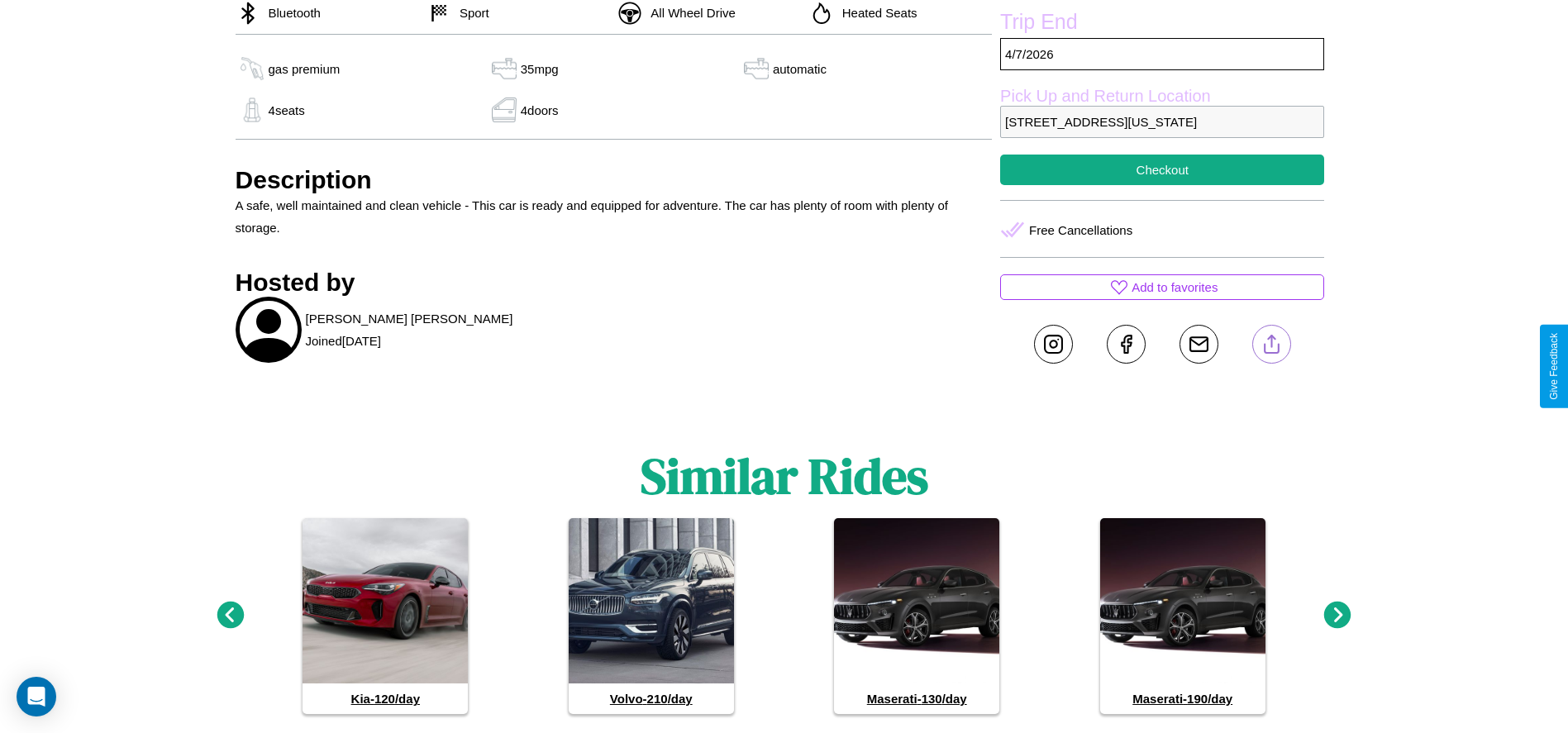
click at [1272, 347] on line at bounding box center [1272, 341] width 0 height 12
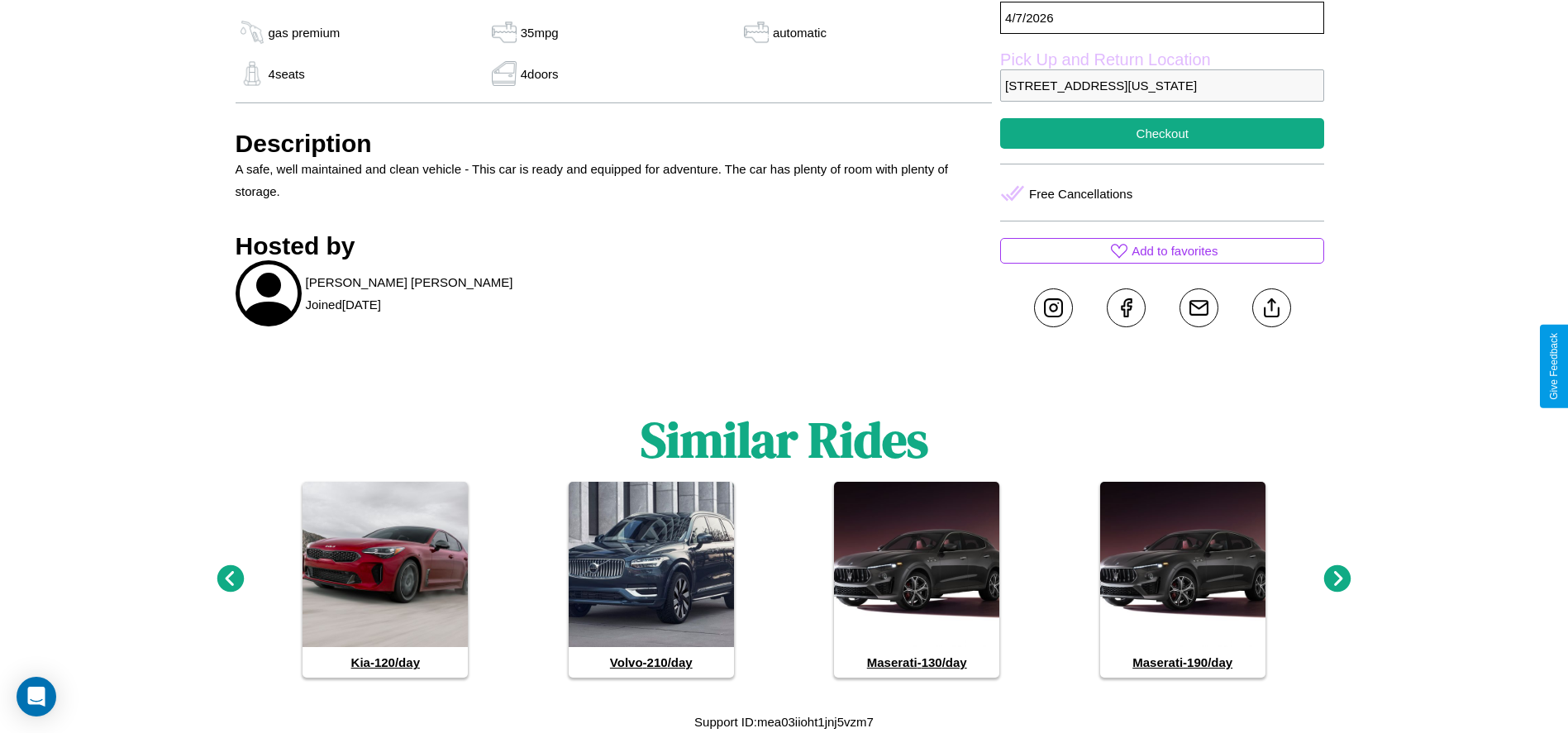
click at [230, 580] on icon at bounding box center [230, 579] width 28 height 28
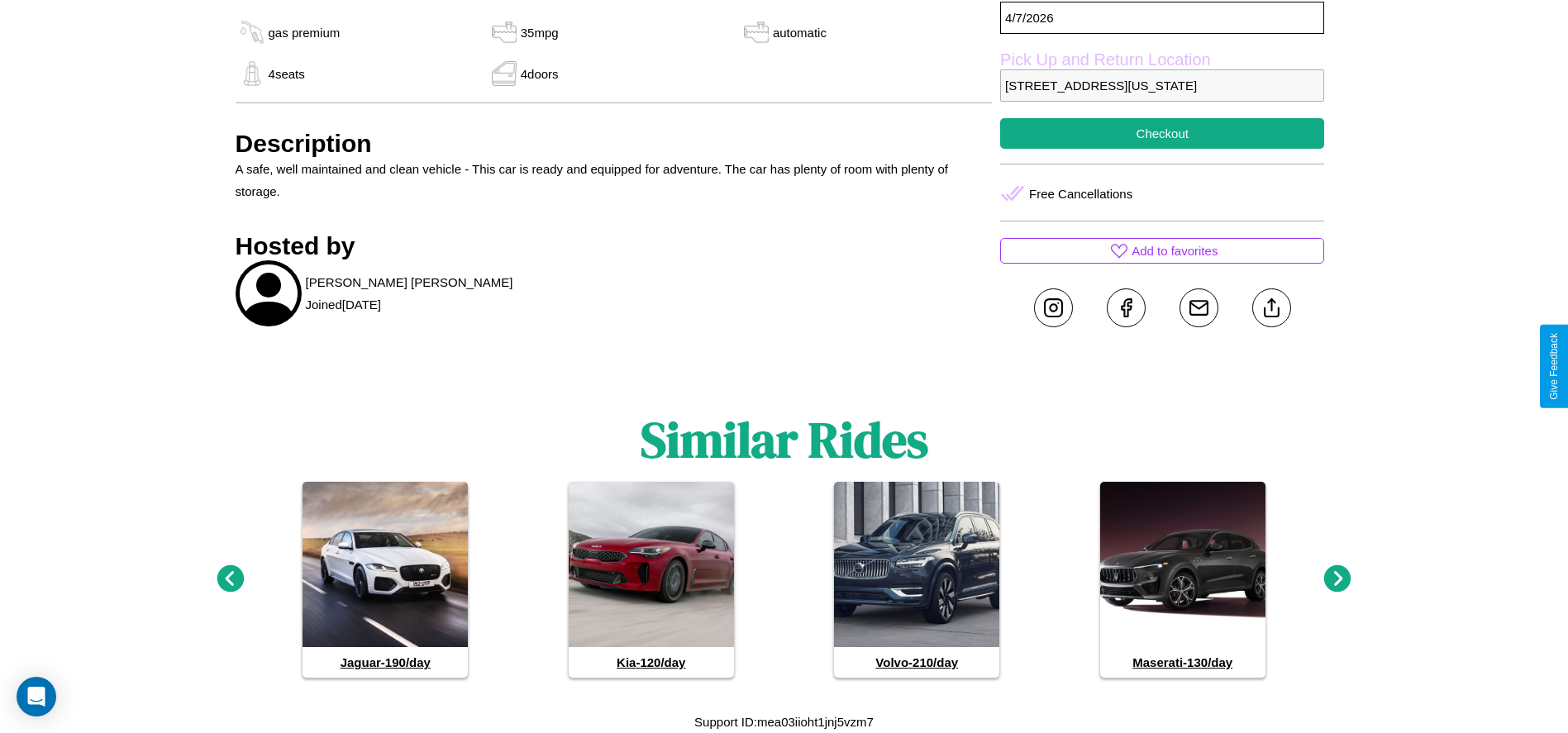
click at [230, 580] on icon at bounding box center [230, 579] width 28 height 28
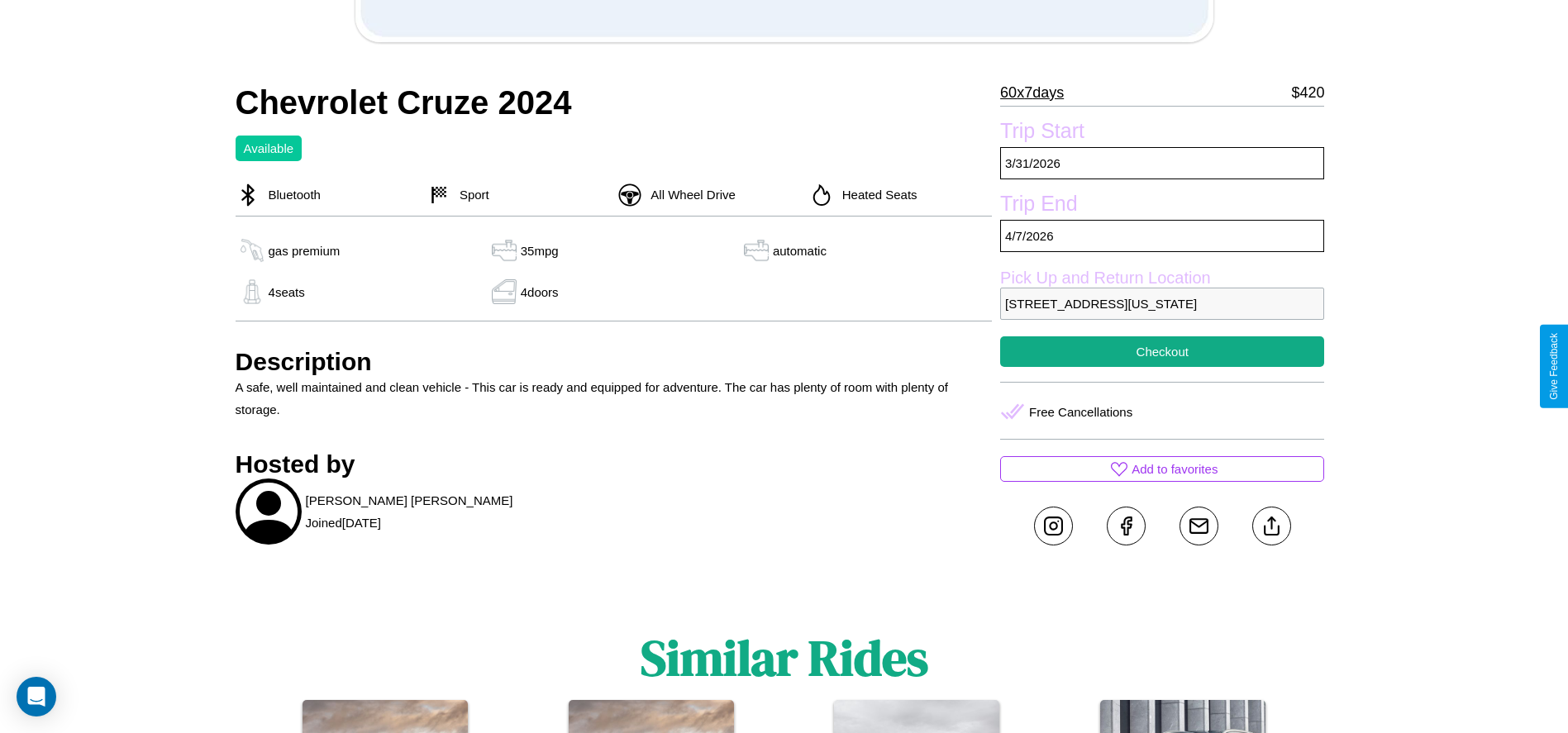
scroll to position [254, 0]
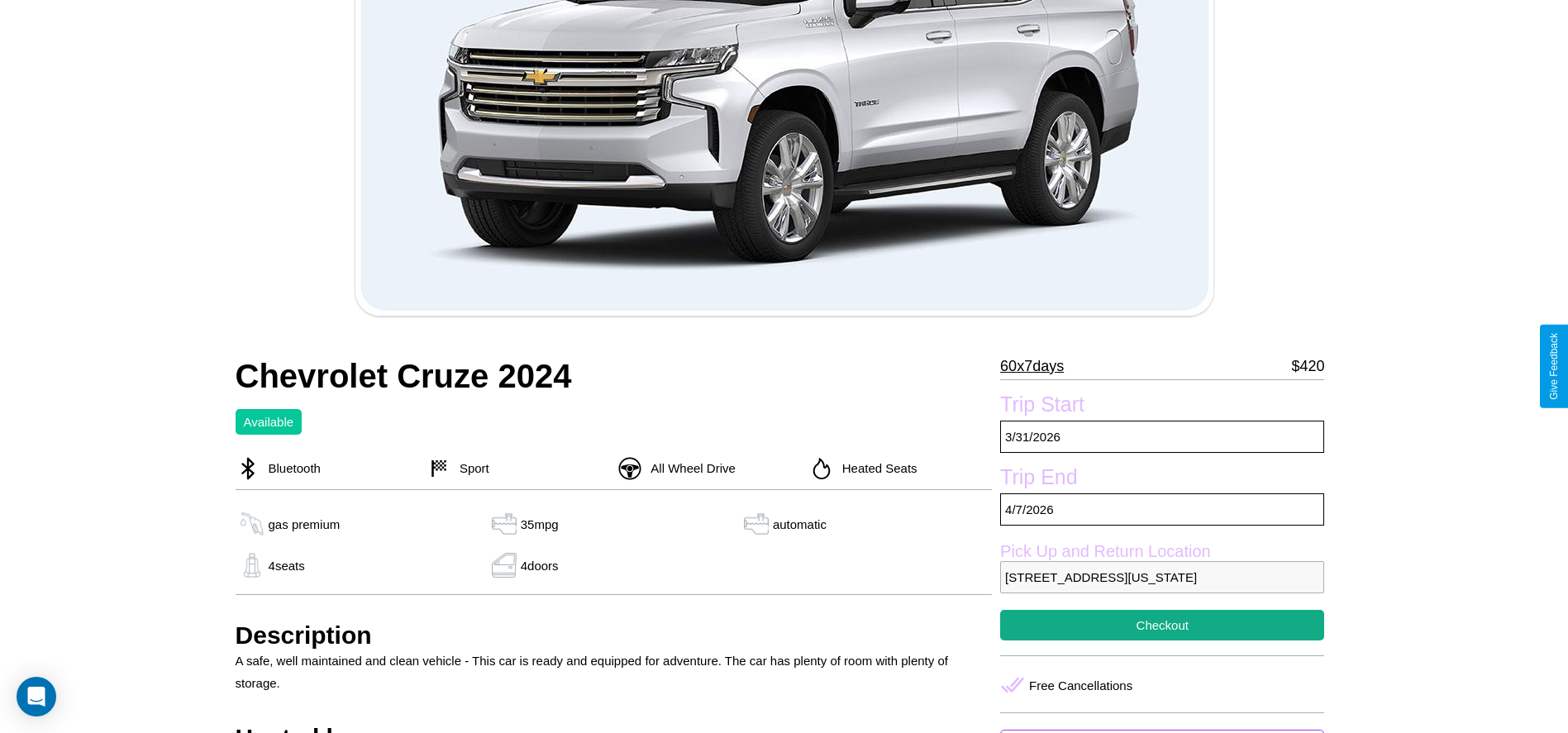
click at [1038, 366] on p "60 x 7 days" at bounding box center [1032, 366] width 63 height 27
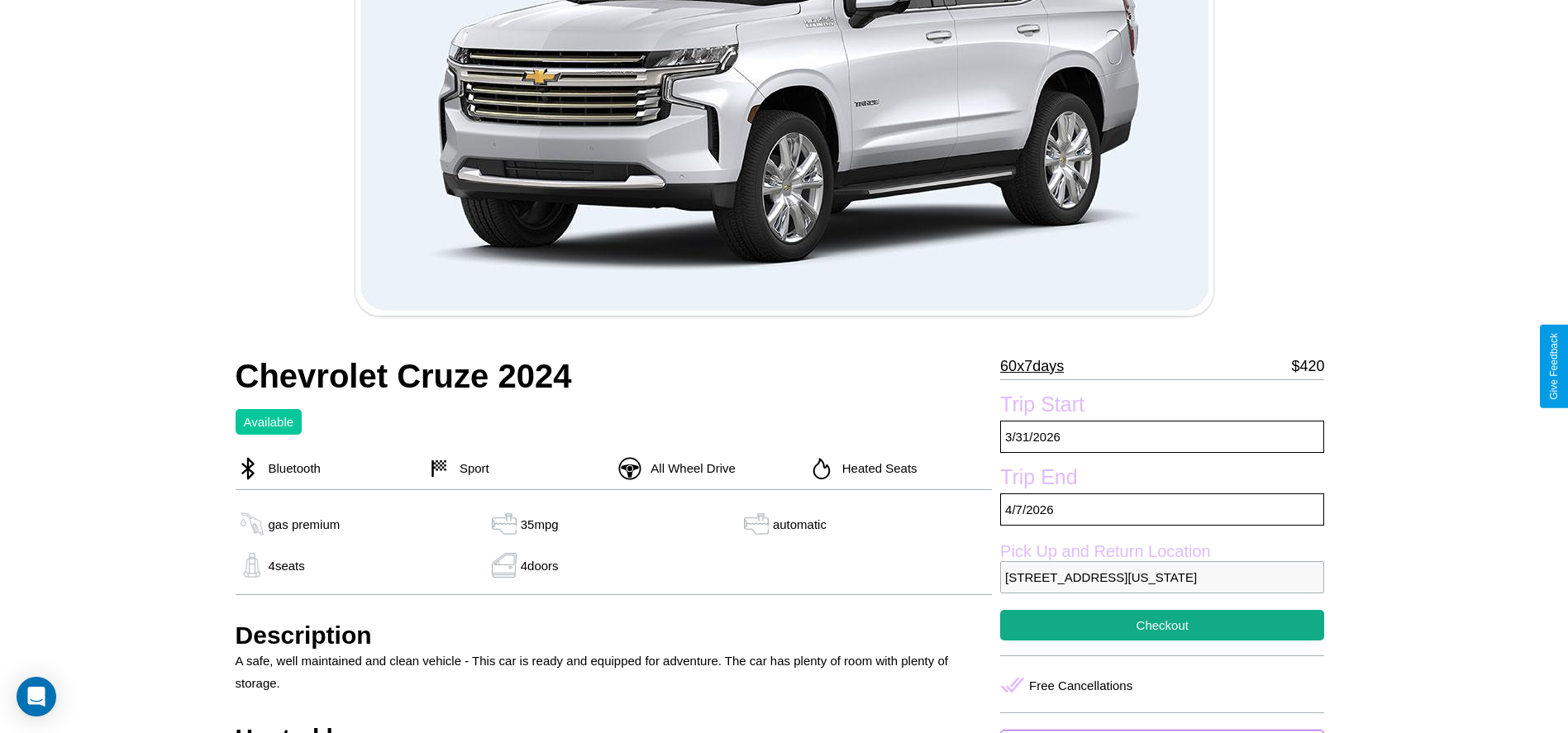
click at [1038, 366] on p "60 x 7 days" at bounding box center [1032, 366] width 63 height 27
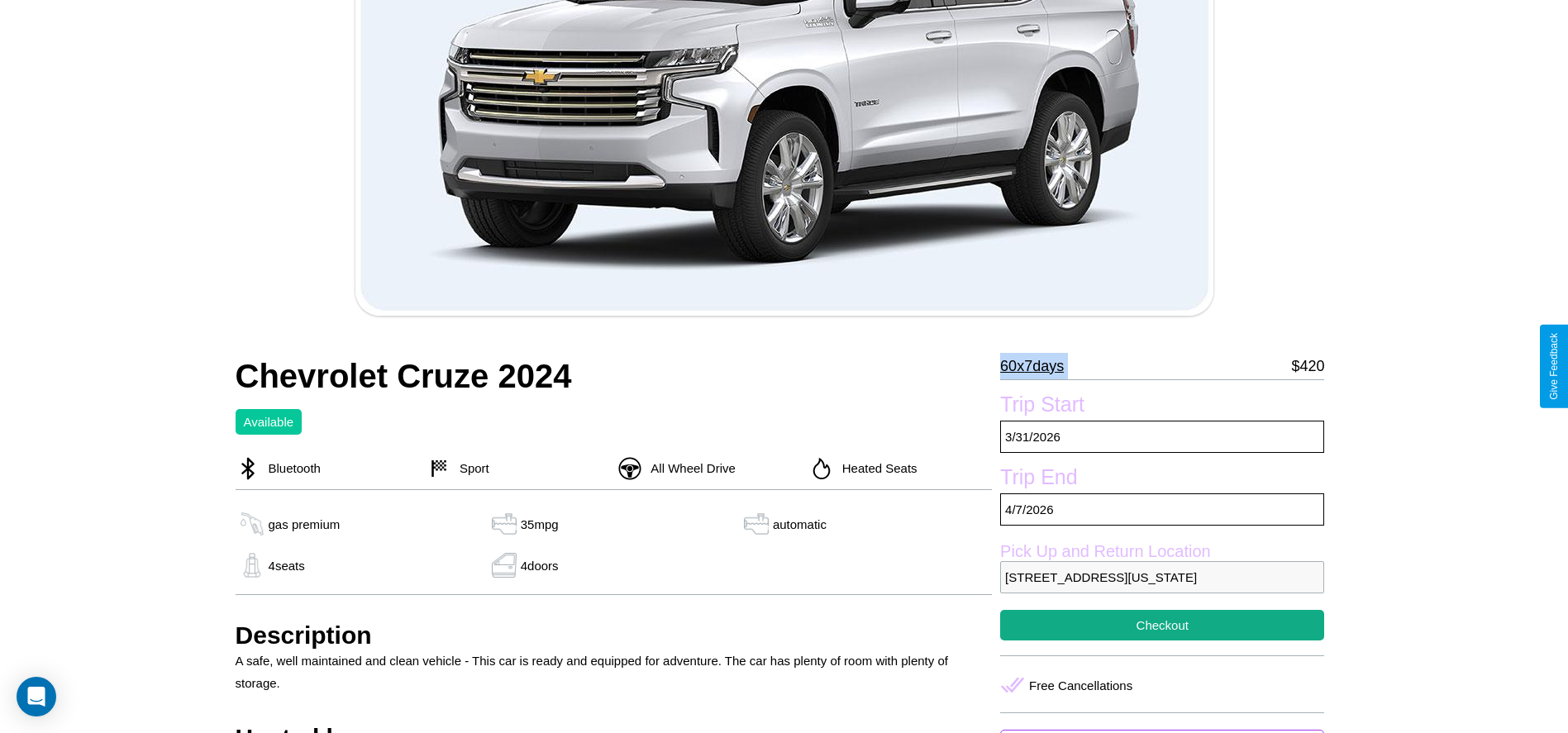
click at [1038, 366] on p "60 x 7 days" at bounding box center [1032, 366] width 63 height 27
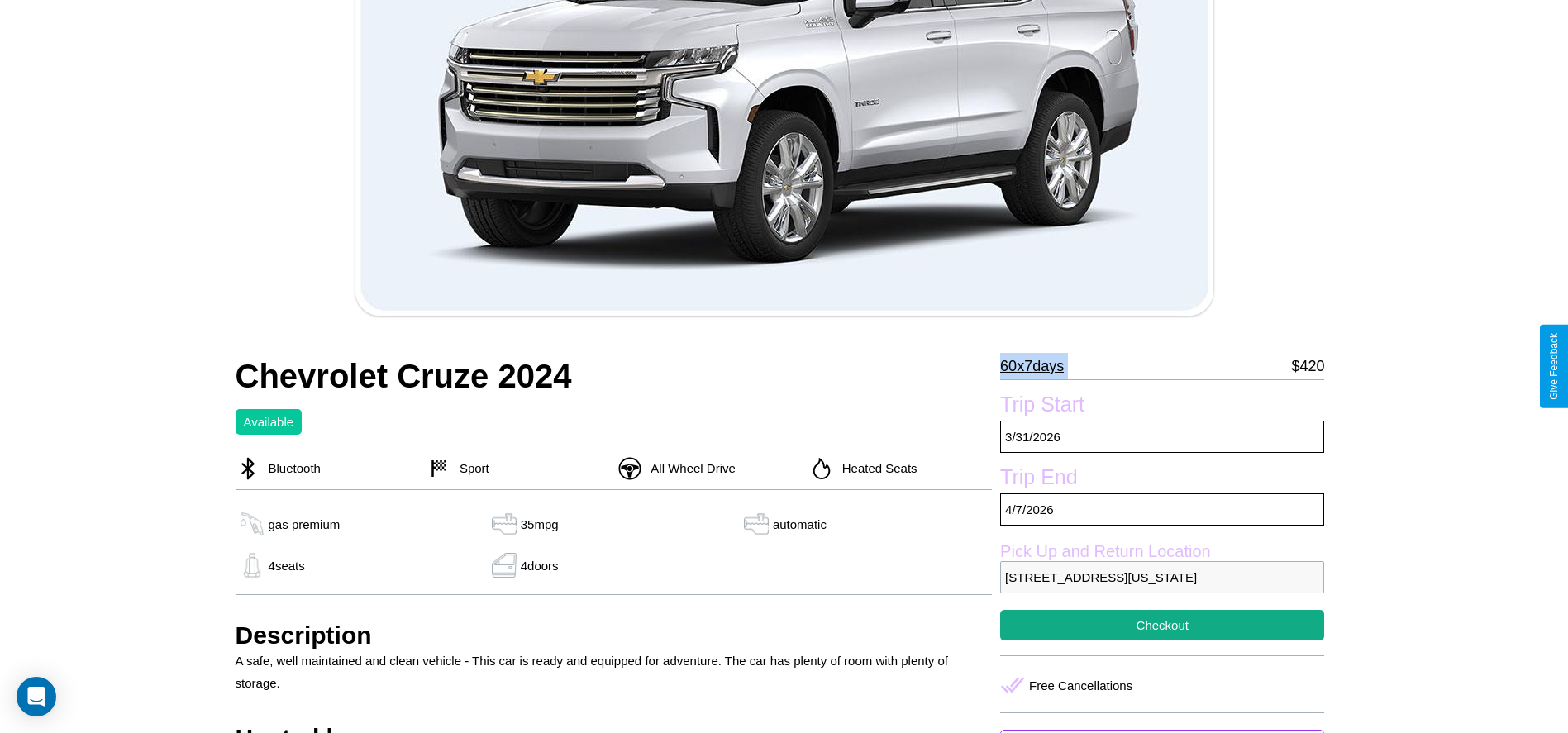
click at [1038, 366] on p "60 x 7 days" at bounding box center [1032, 366] width 63 height 27
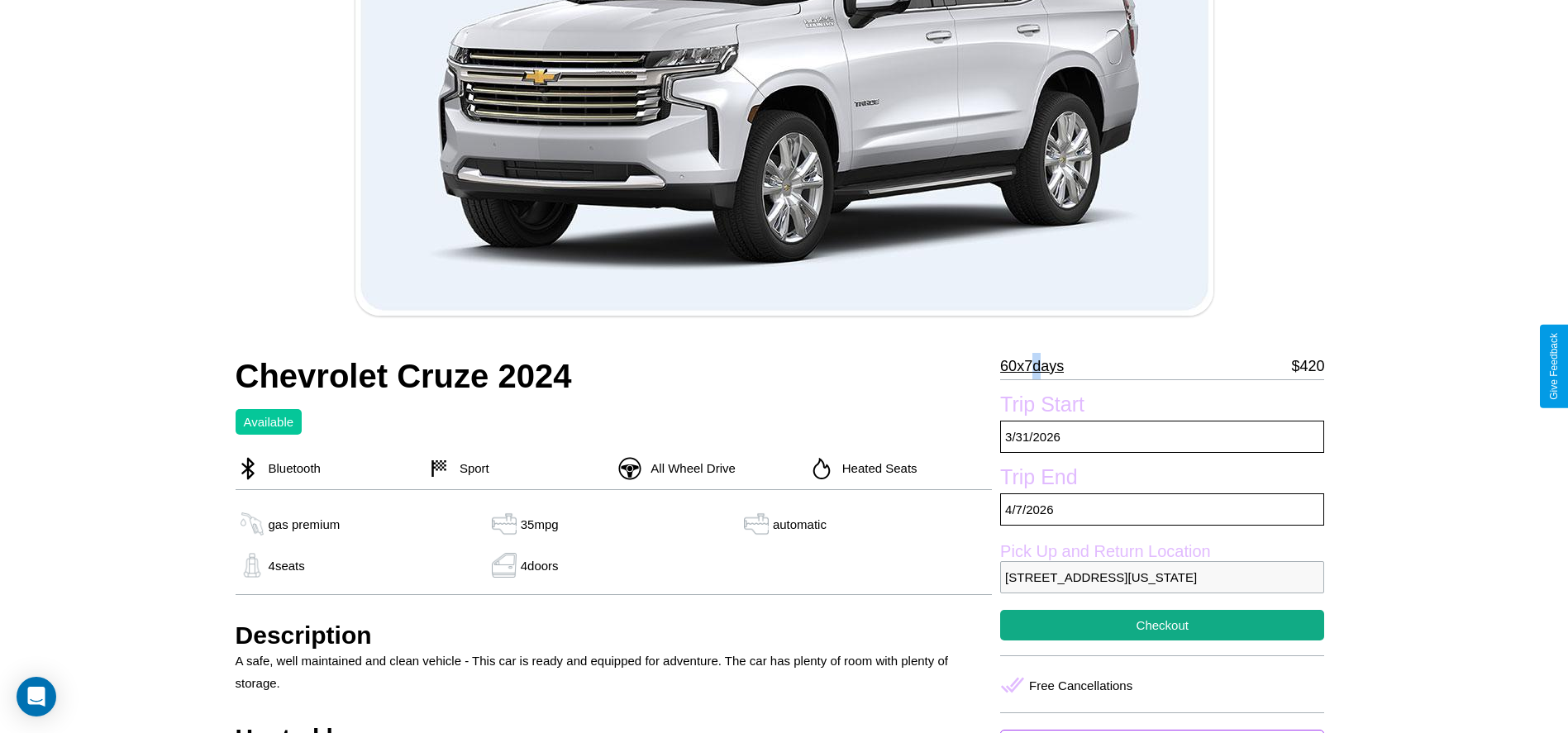
click at [1038, 366] on p "60 x 7 days" at bounding box center [1032, 366] width 63 height 27
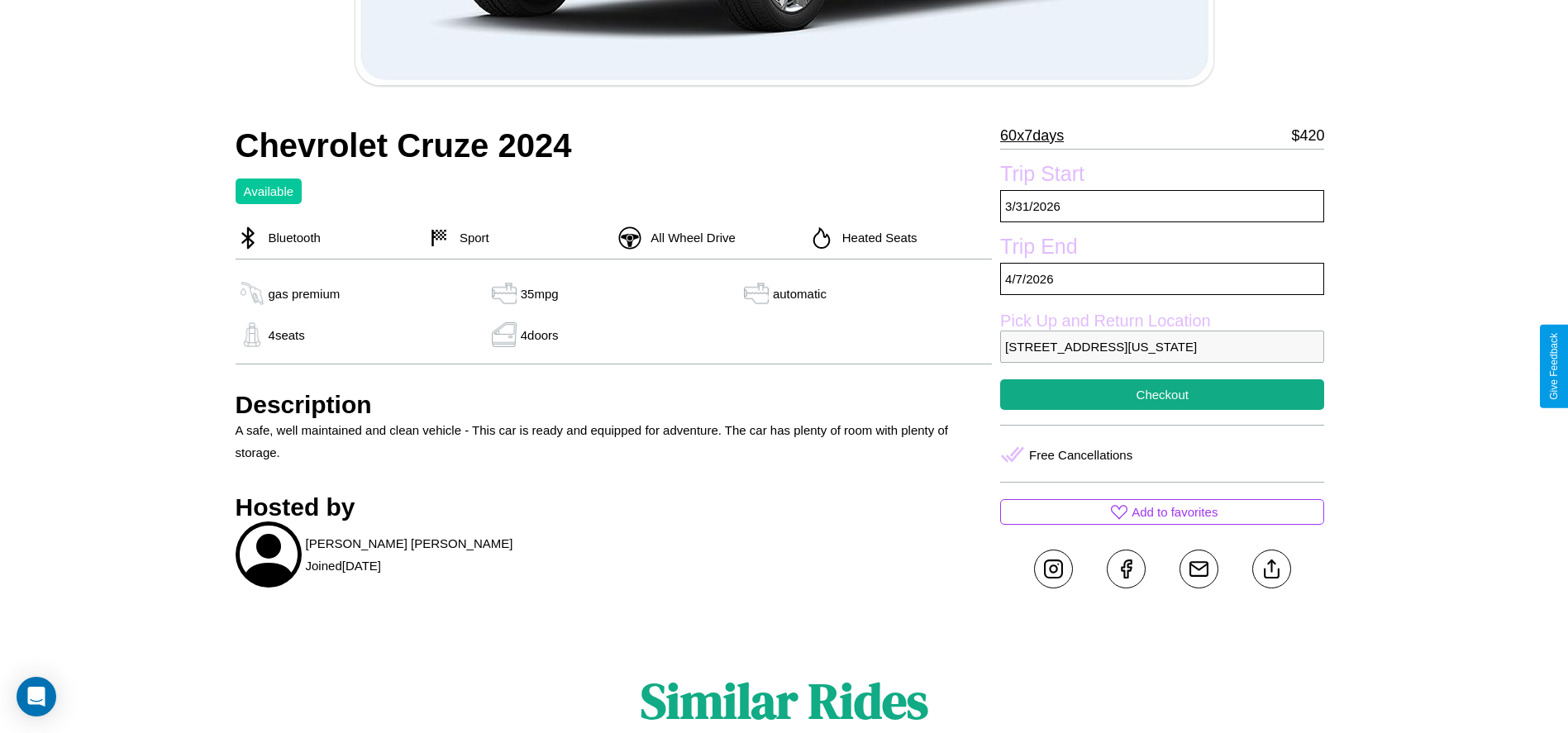
scroll to position [536, 0]
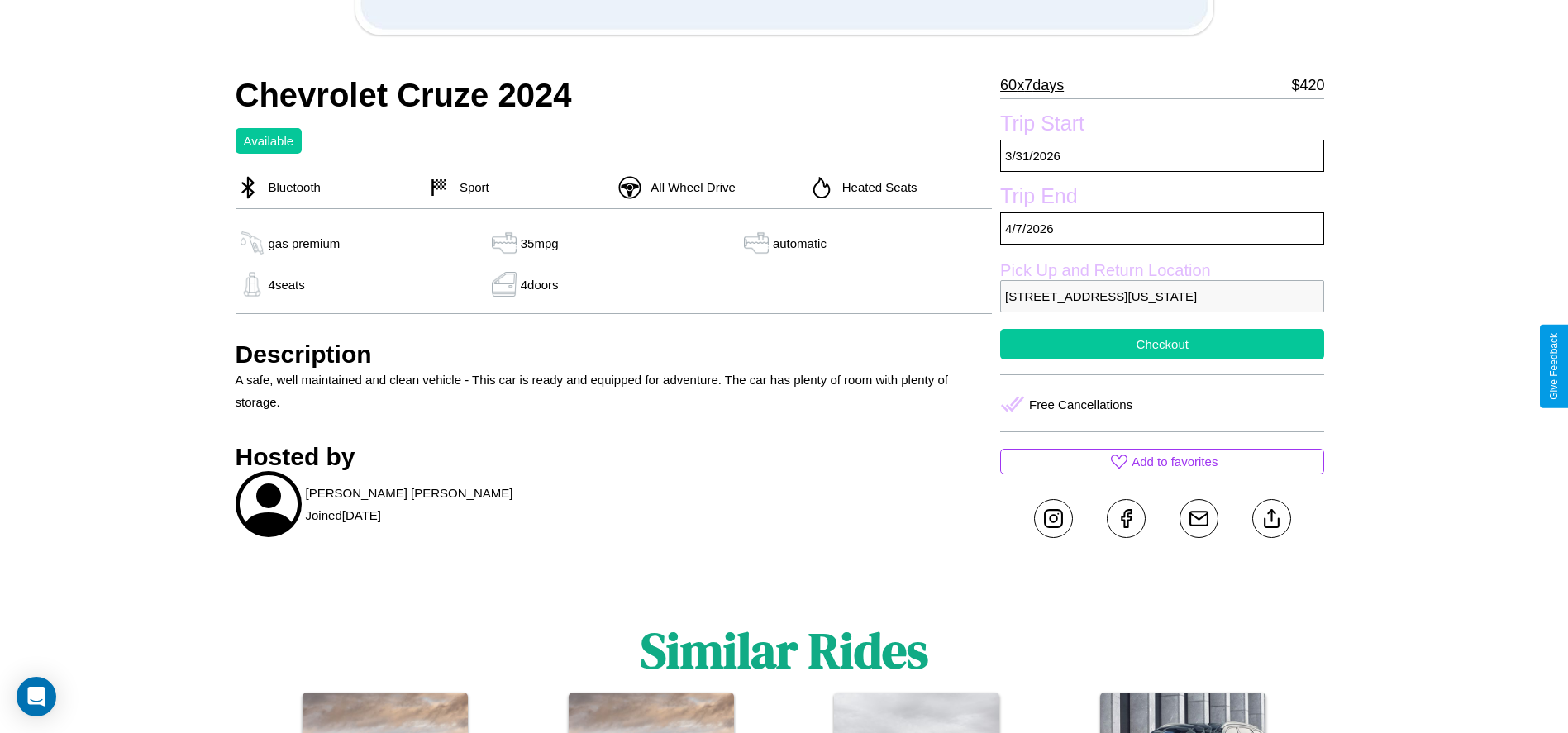
click at [1162, 359] on button "Checkout" at bounding box center [1162, 344] width 324 height 30
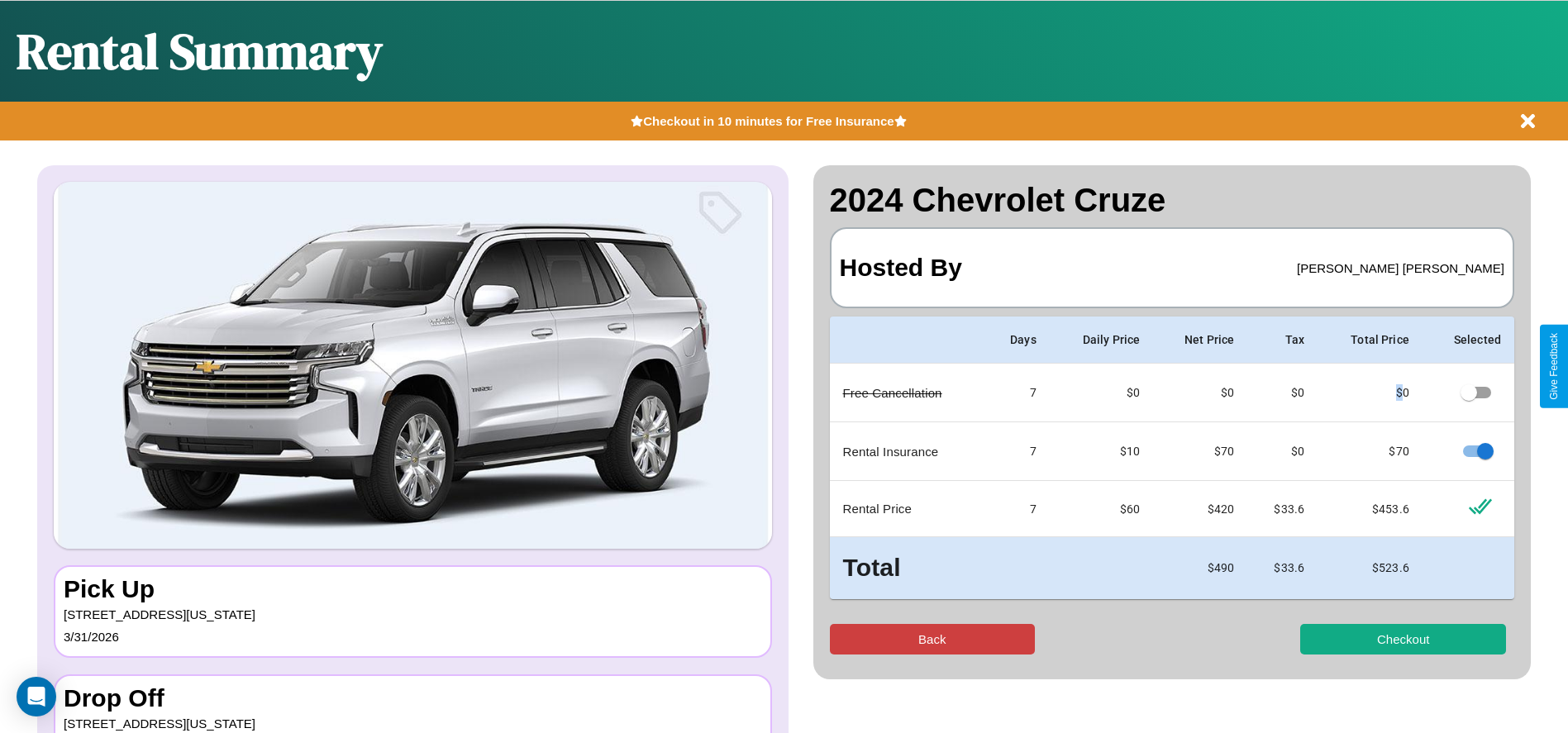
click at [932, 639] on button "Back" at bounding box center [933, 639] width 206 height 30
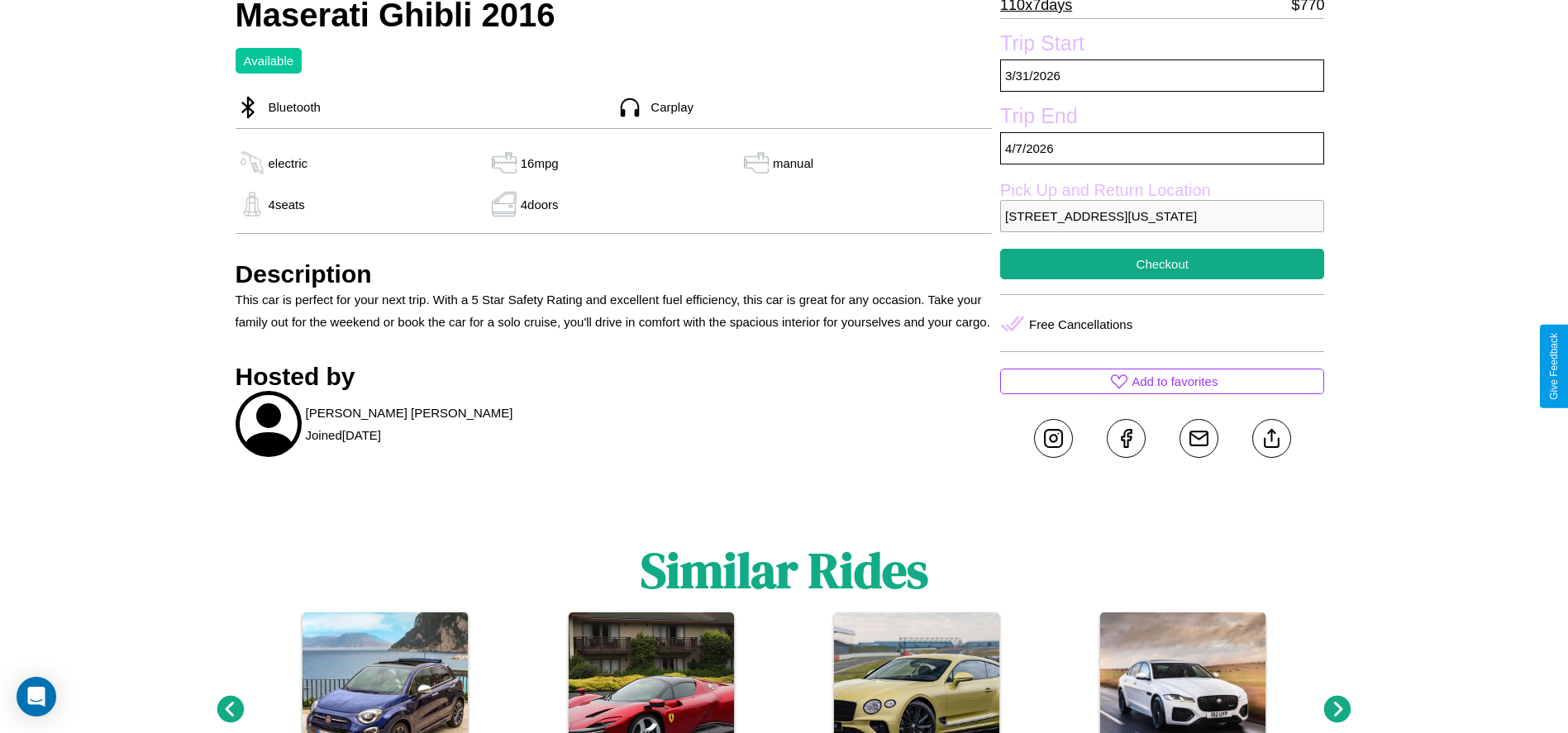
scroll to position [622, 0]
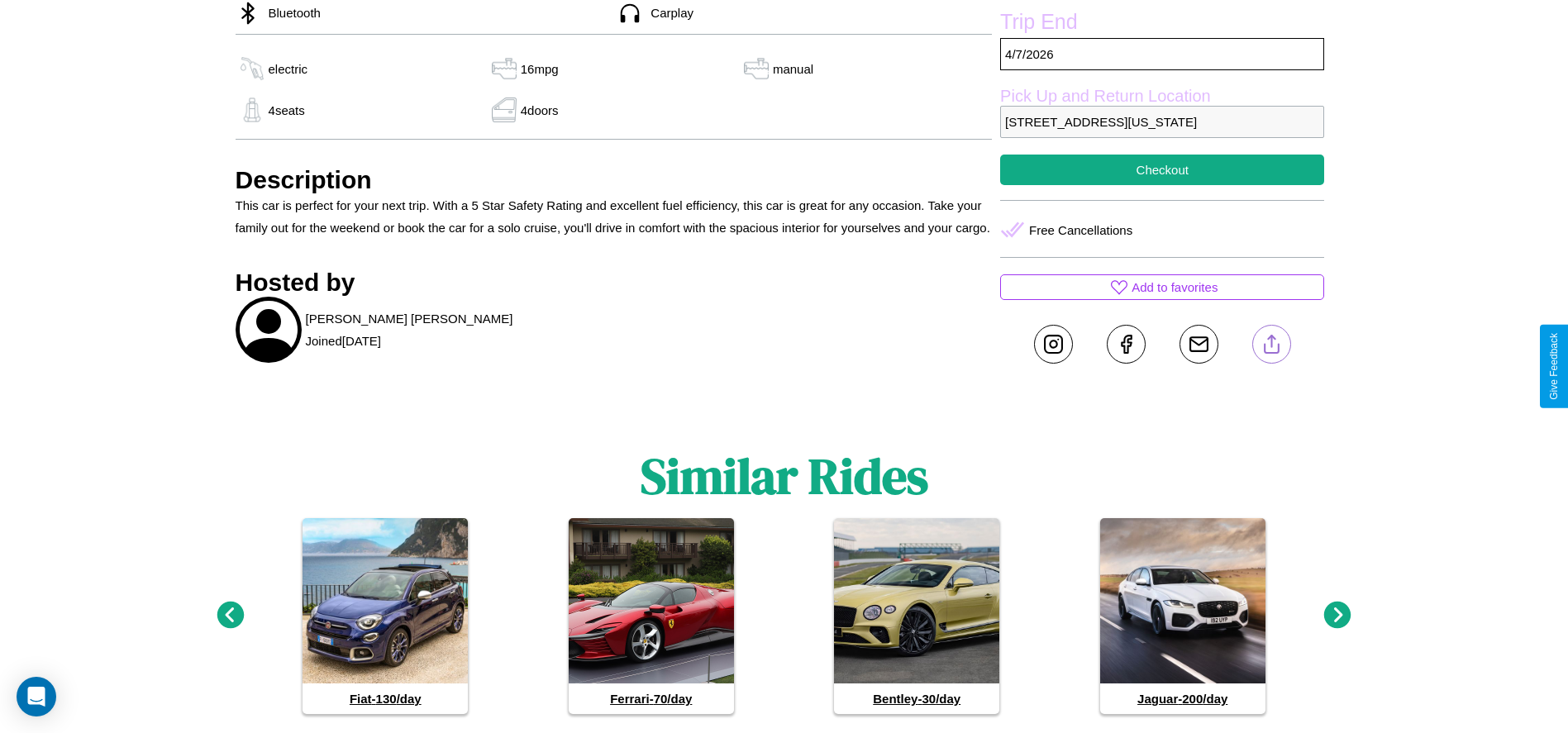
click at [1272, 347] on line at bounding box center [1272, 341] width 0 height 12
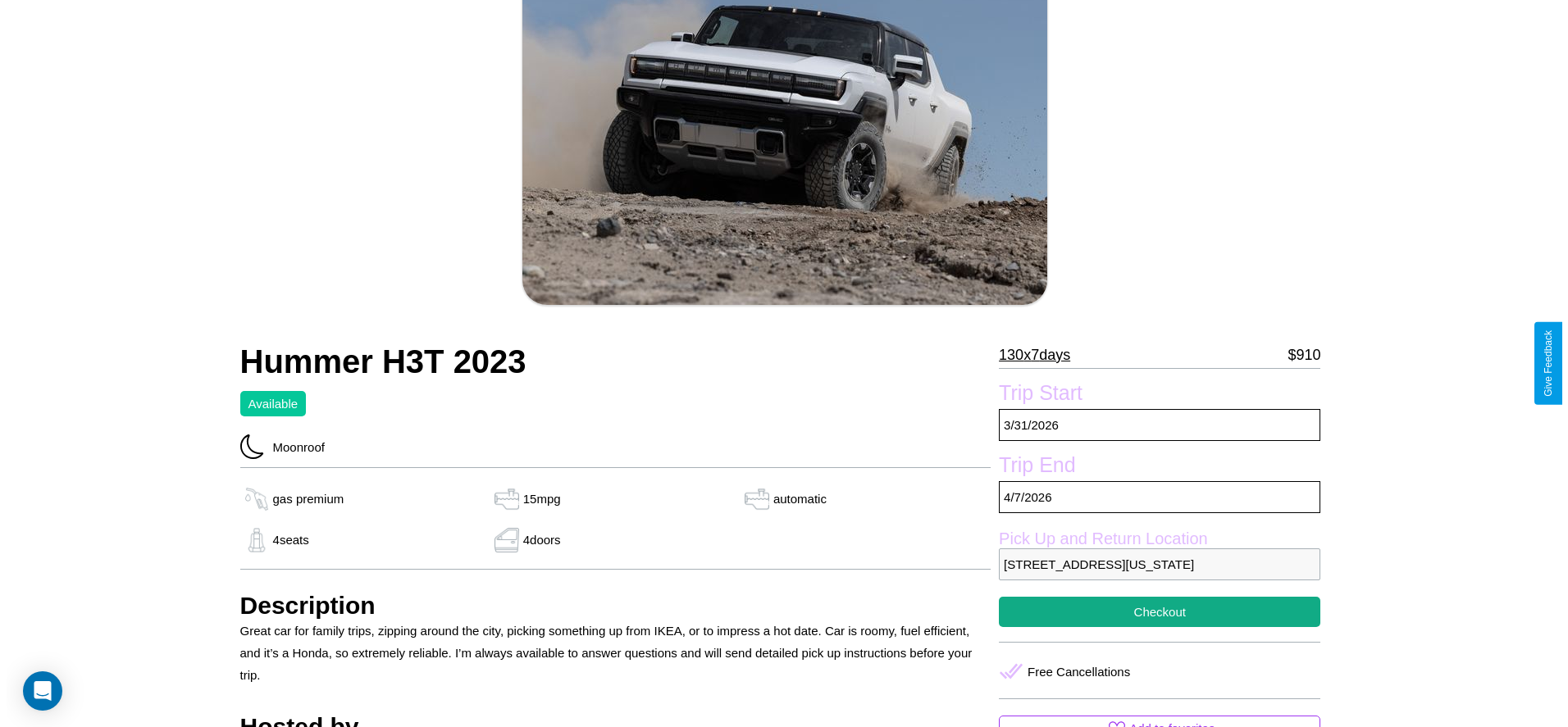
scroll to position [237, 0]
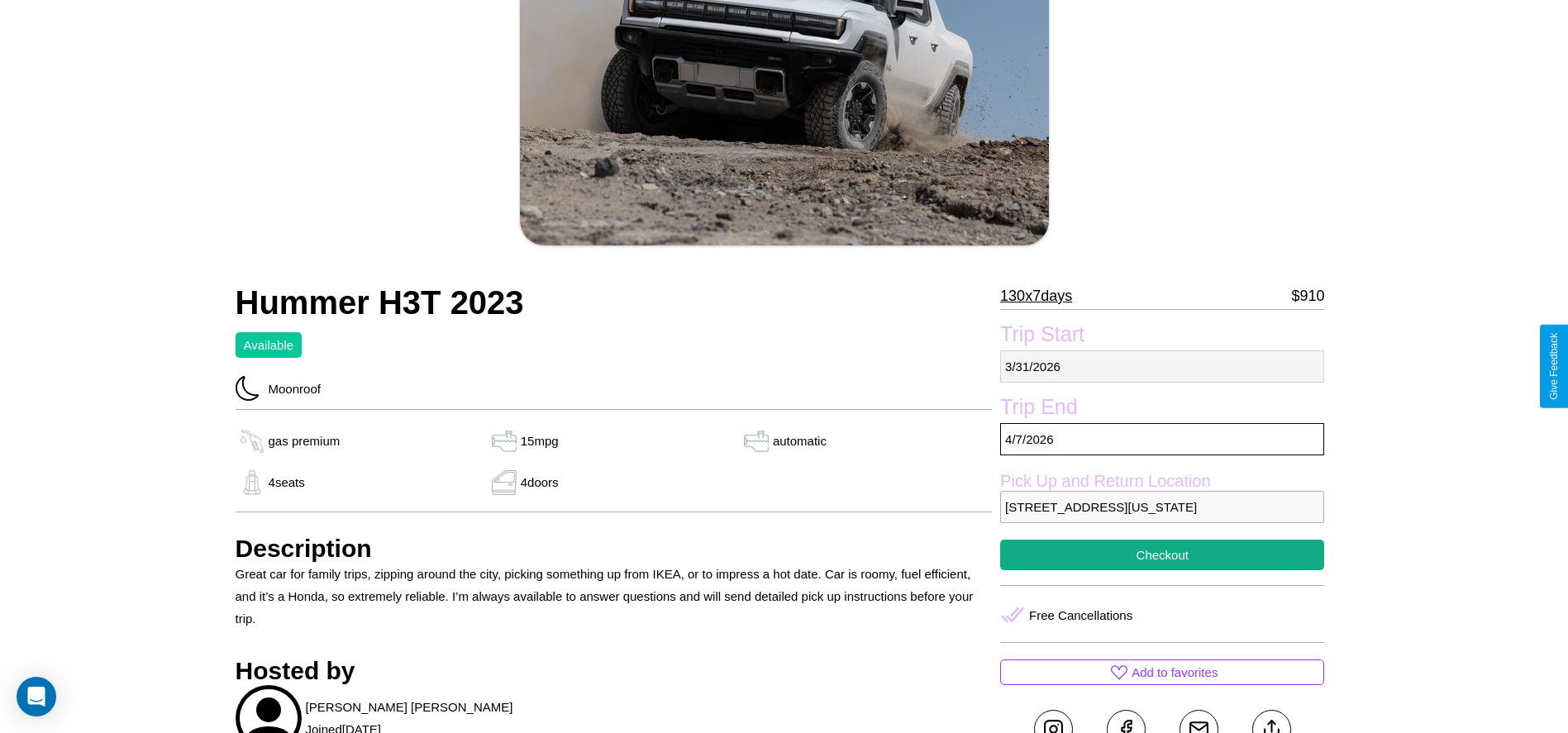
click at [1162, 366] on p "[DATE]" at bounding box center [1162, 366] width 324 height 32
select select "*"
select select "****"
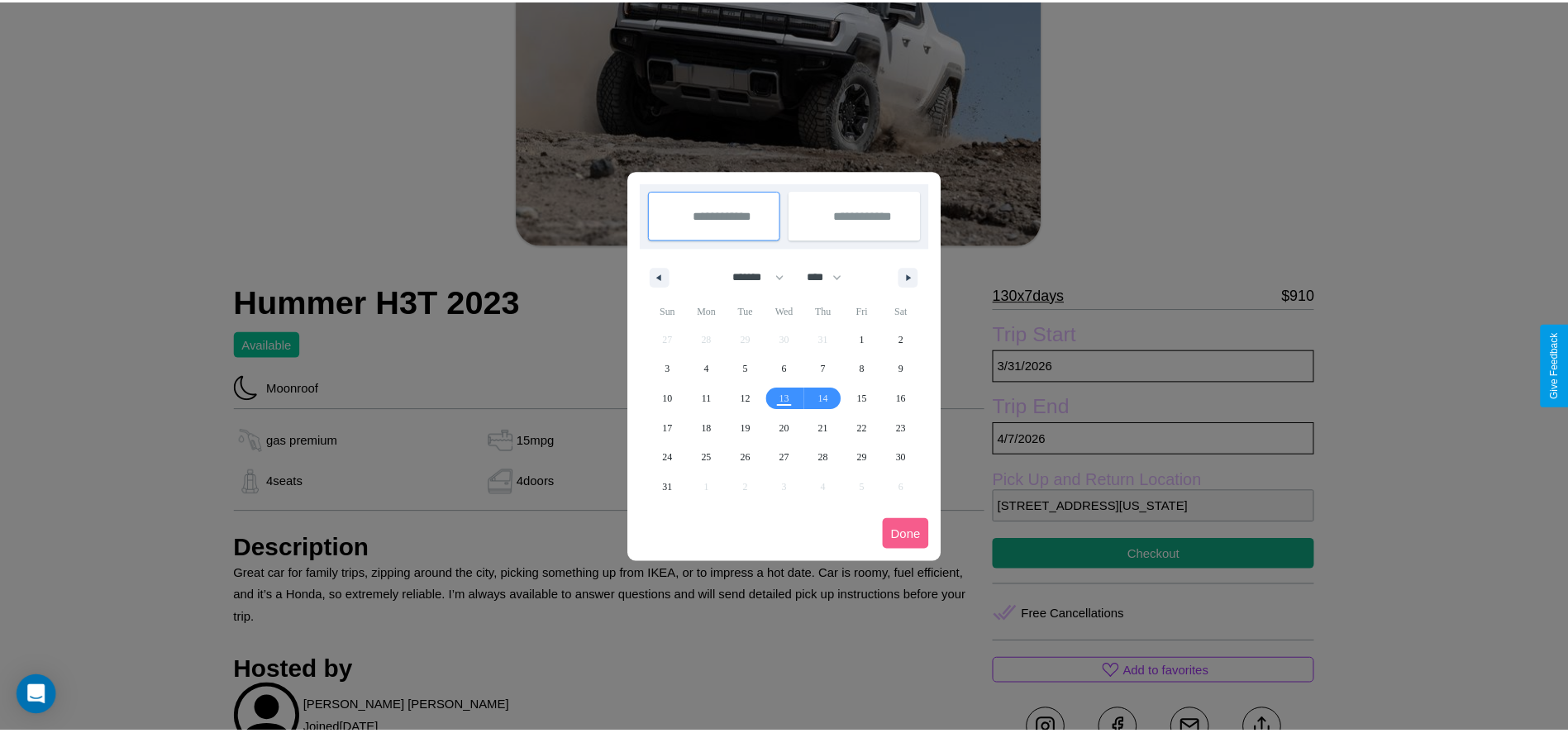
scroll to position [0, 0]
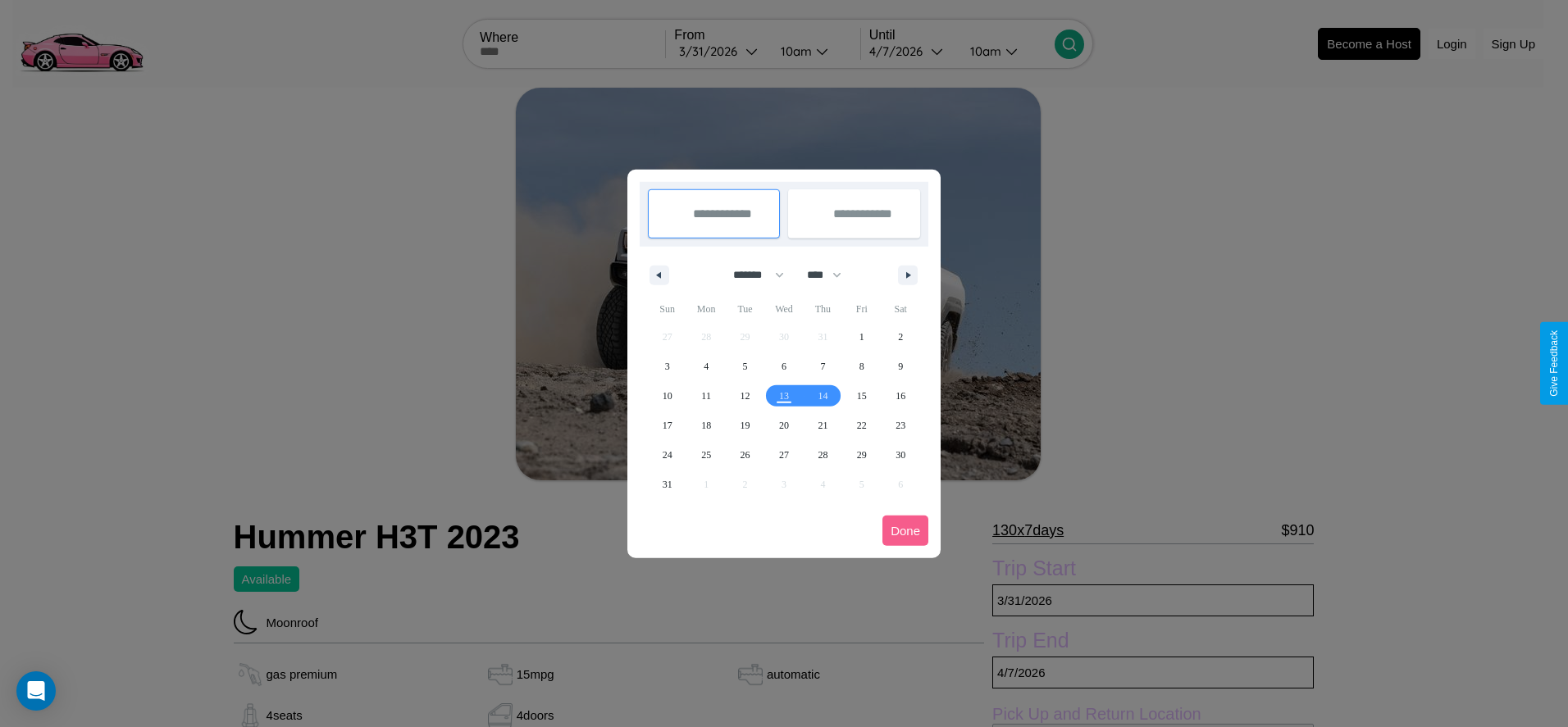
click at [720, 50] on div at bounding box center [784, 364] width 1568 height 727
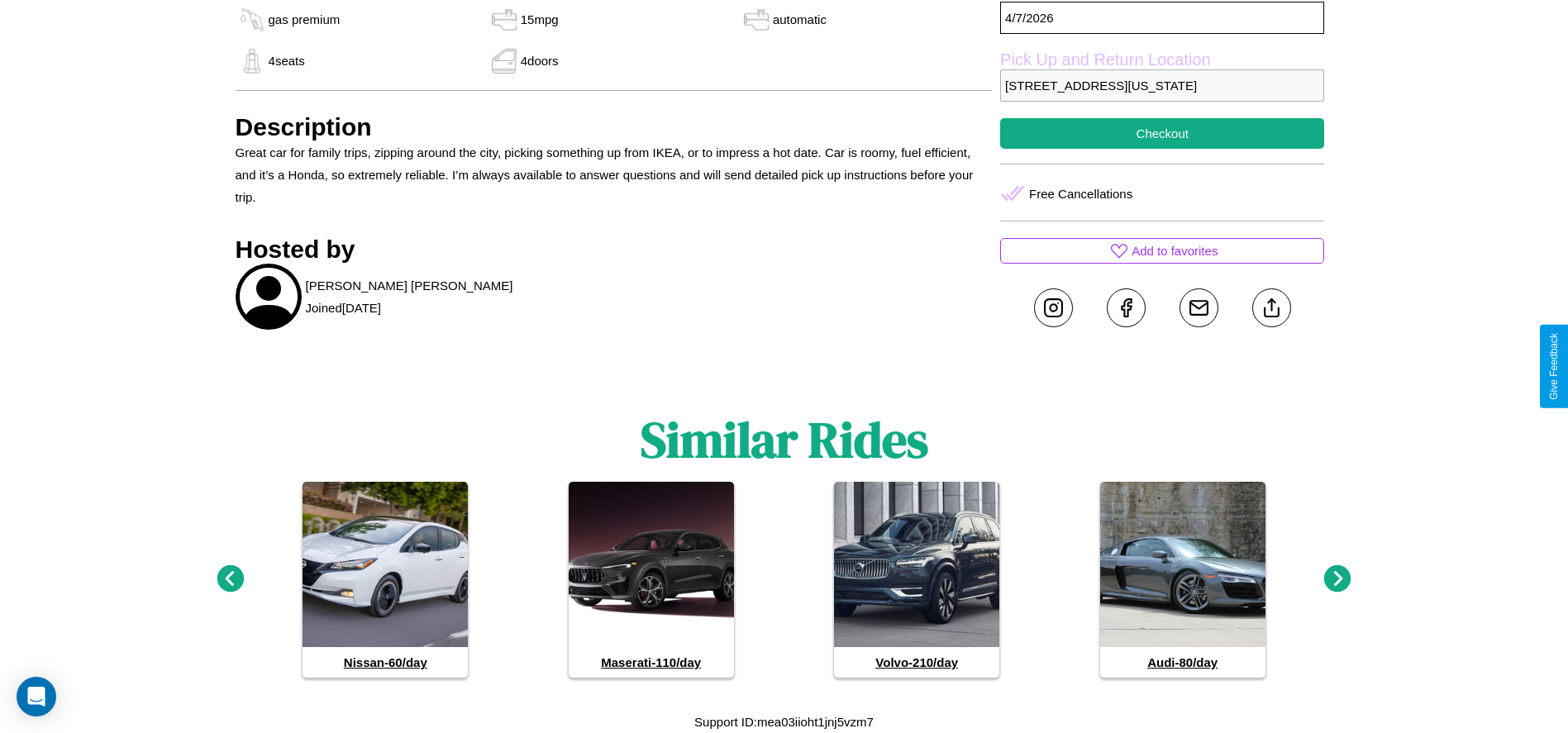
scroll to position [683, 0]
click at [230, 580] on icon at bounding box center [230, 579] width 28 height 28
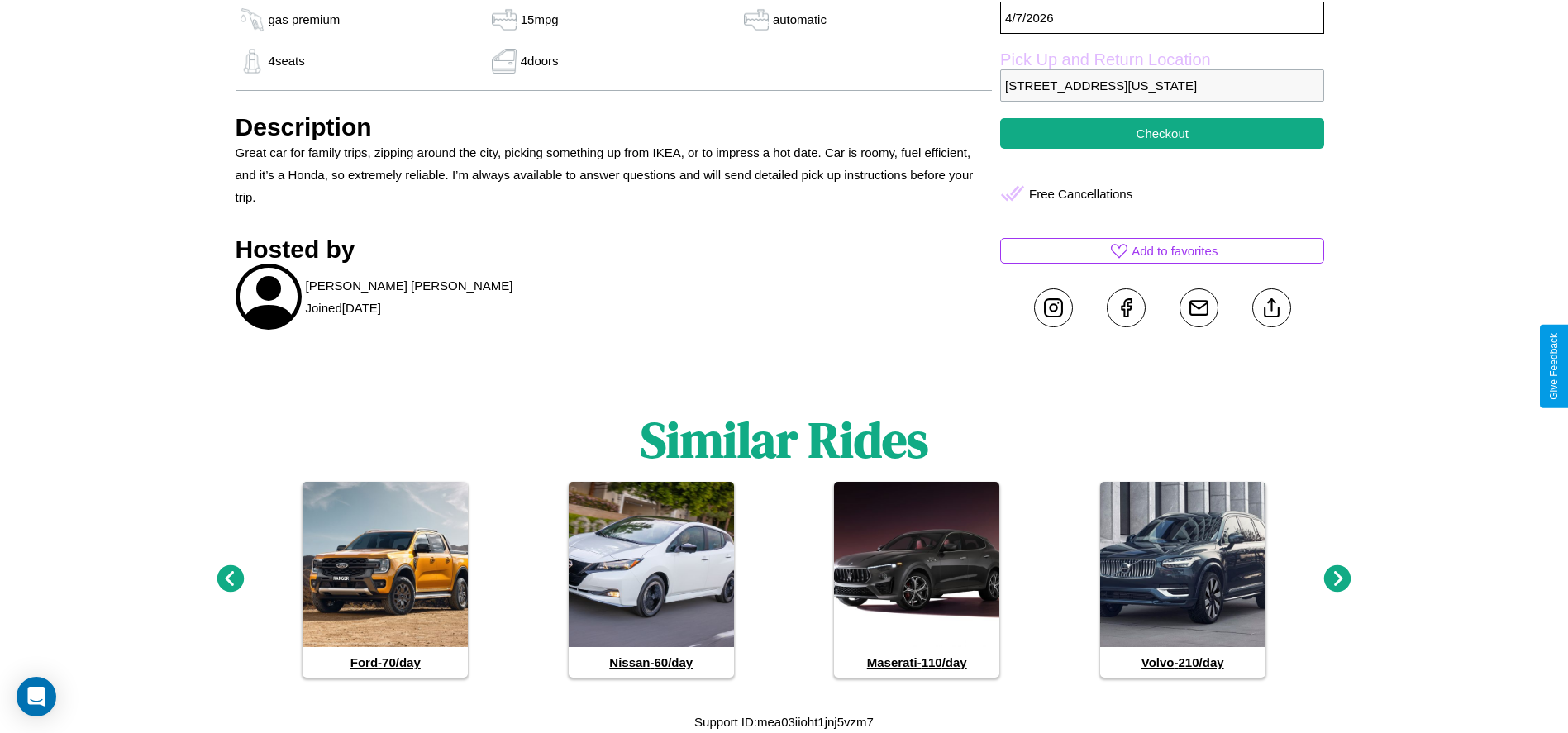
click at [1338, 580] on icon at bounding box center [1338, 579] width 28 height 28
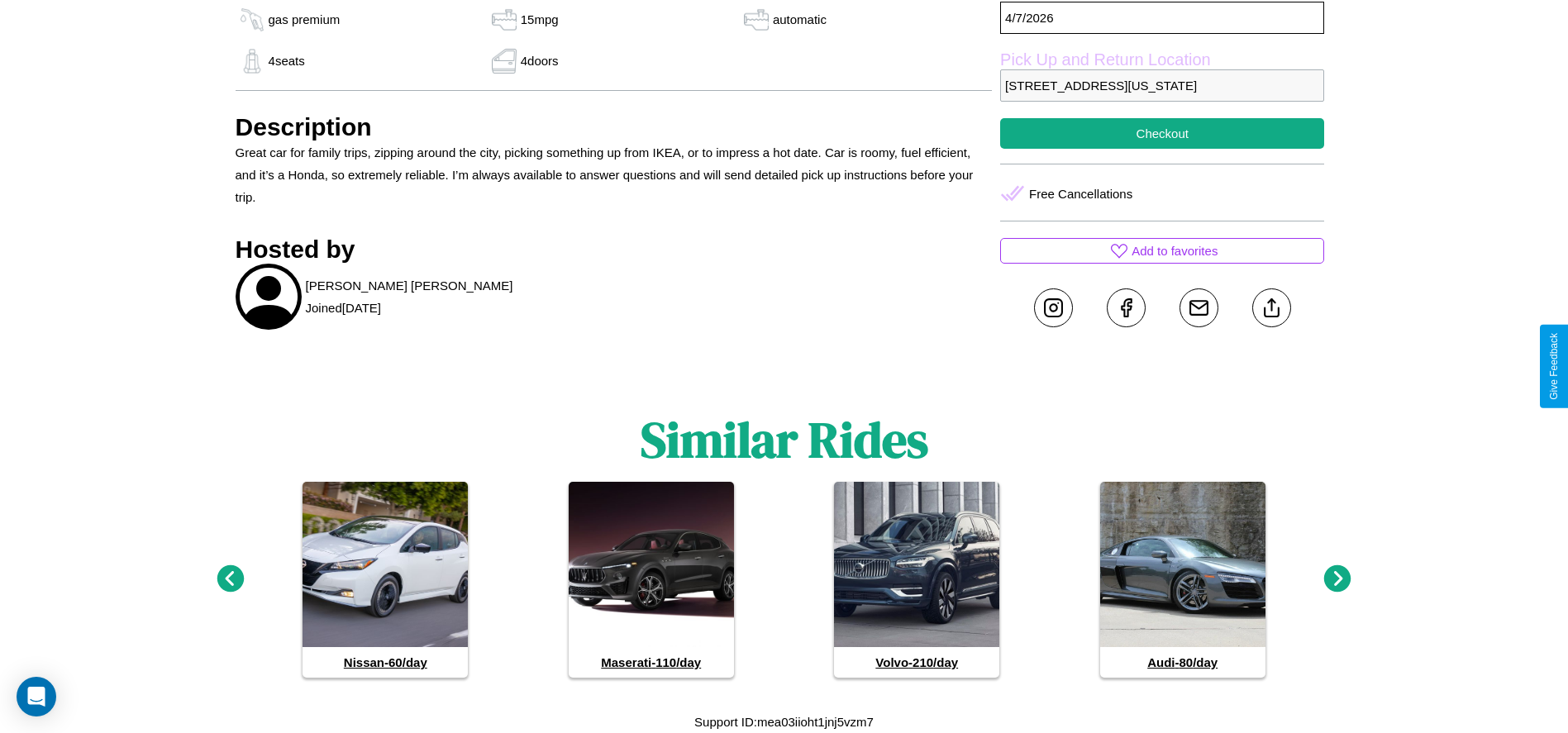
click at [230, 580] on icon at bounding box center [230, 579] width 28 height 28
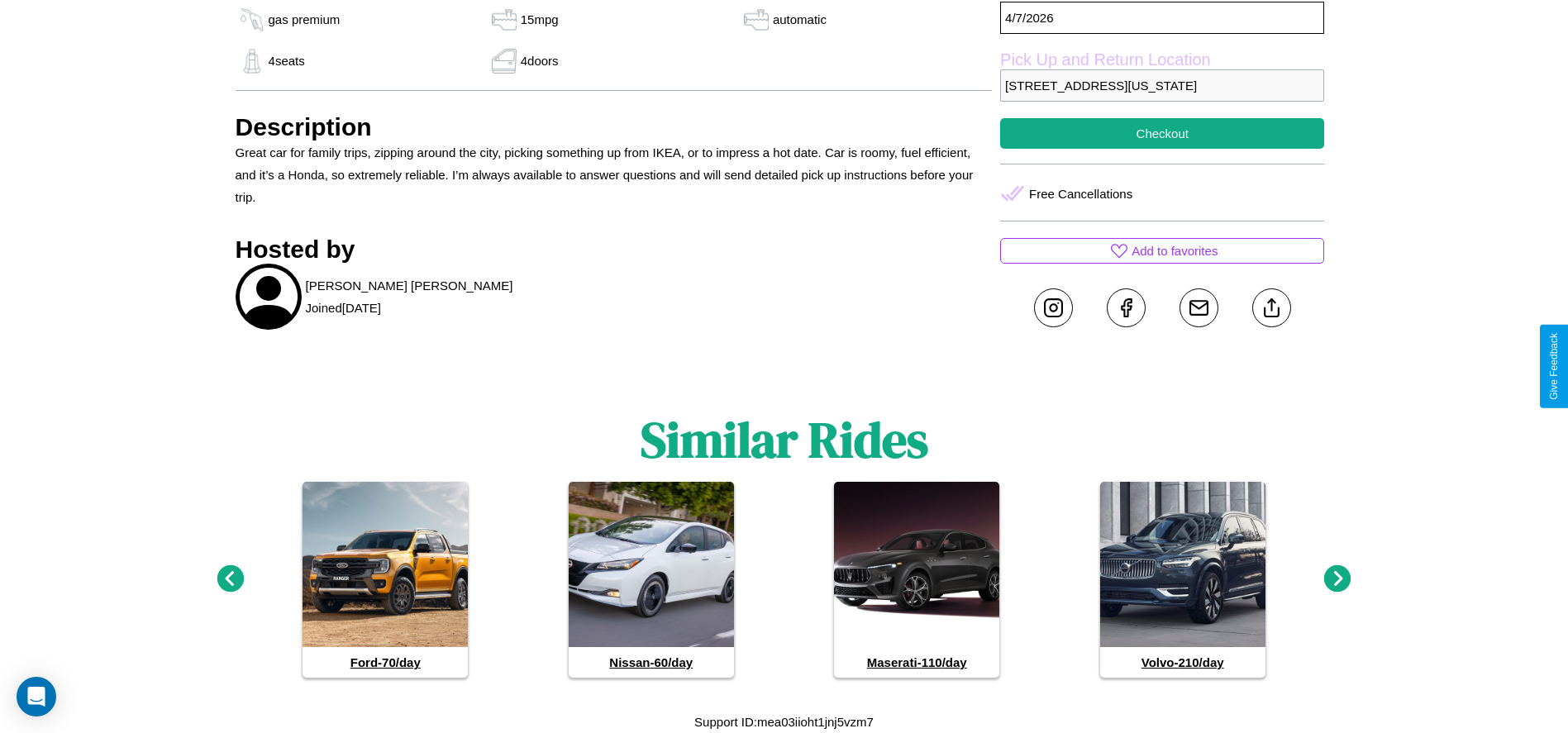
click at [230, 580] on icon at bounding box center [230, 579] width 28 height 28
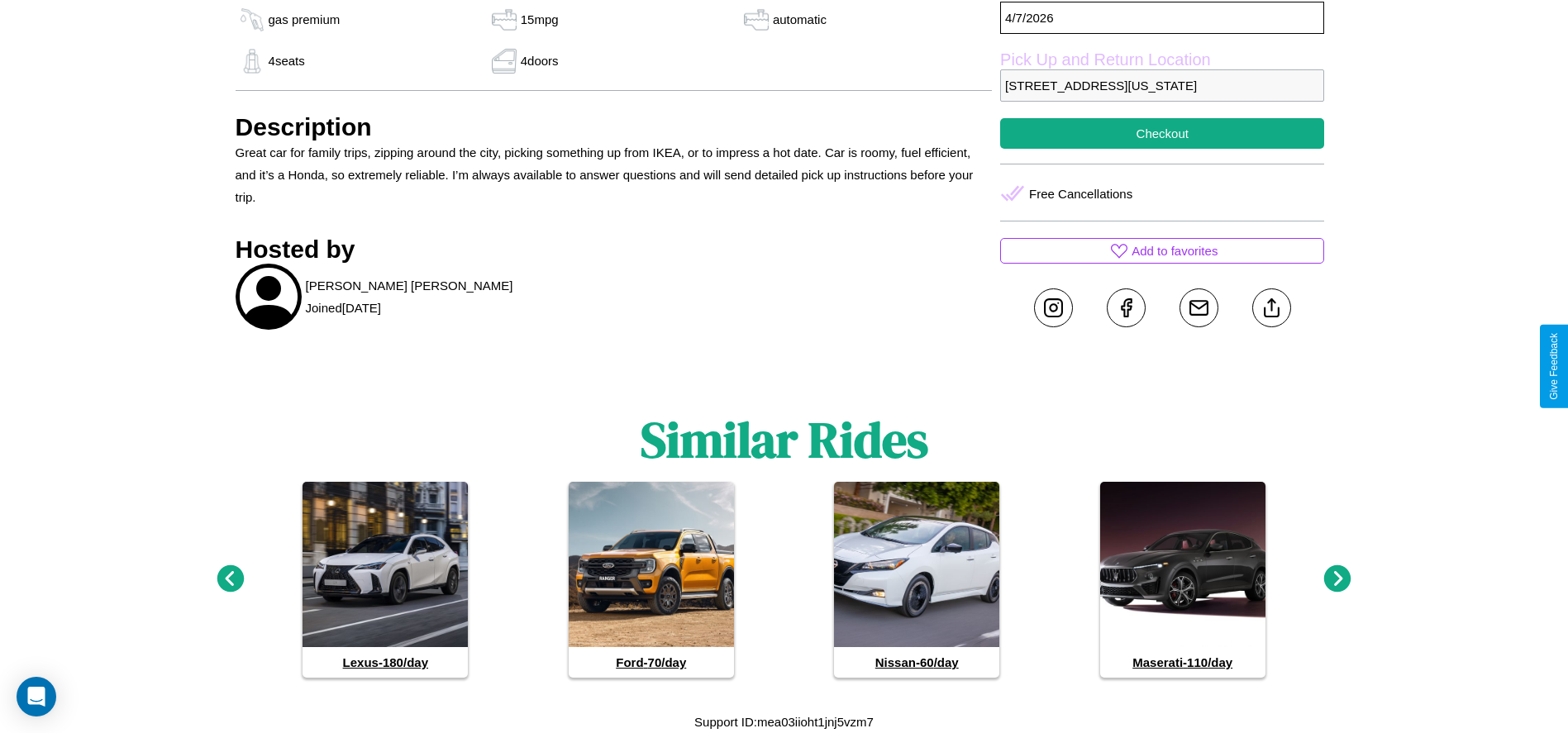
click at [230, 580] on icon at bounding box center [230, 579] width 28 height 28
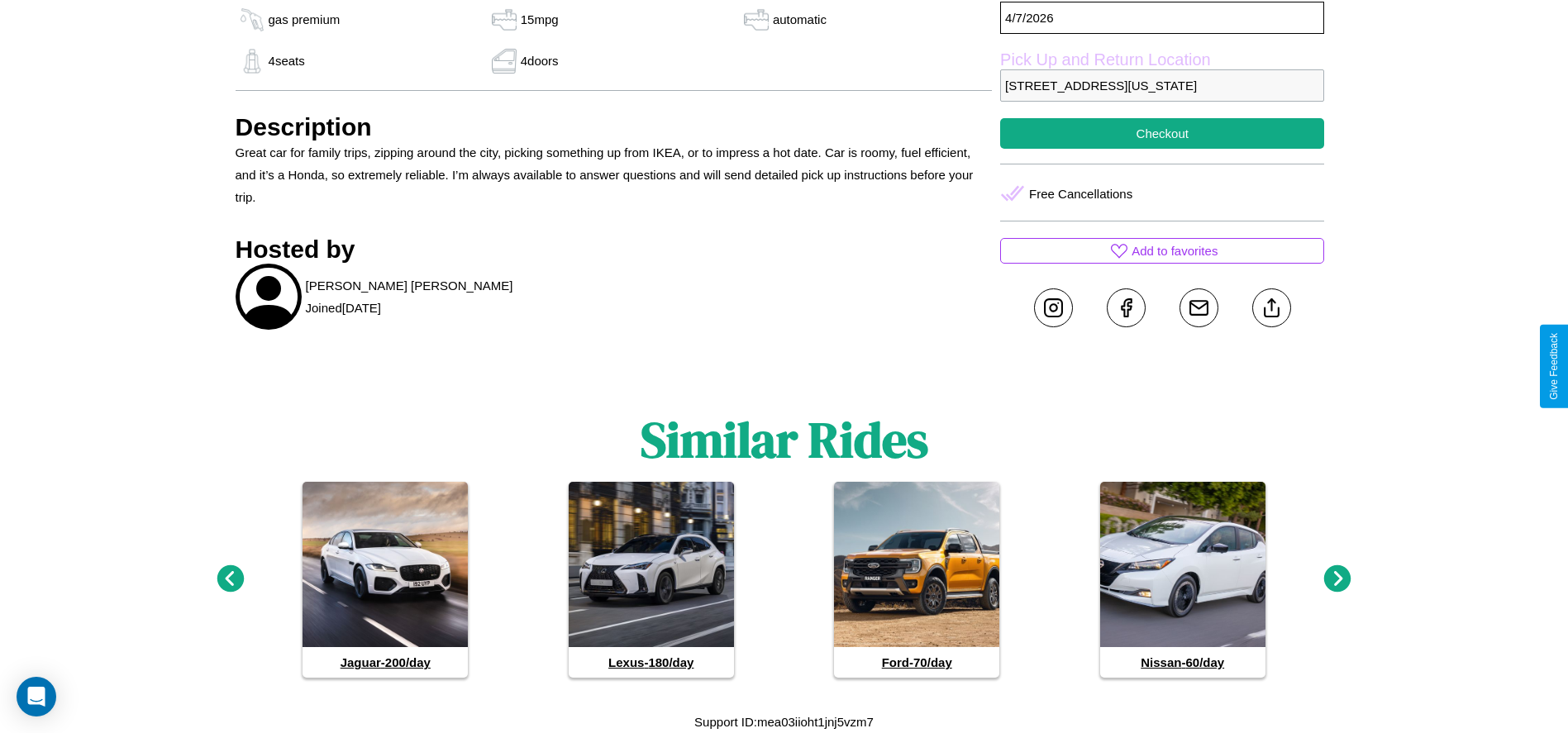
click at [1338, 580] on icon at bounding box center [1338, 579] width 28 height 28
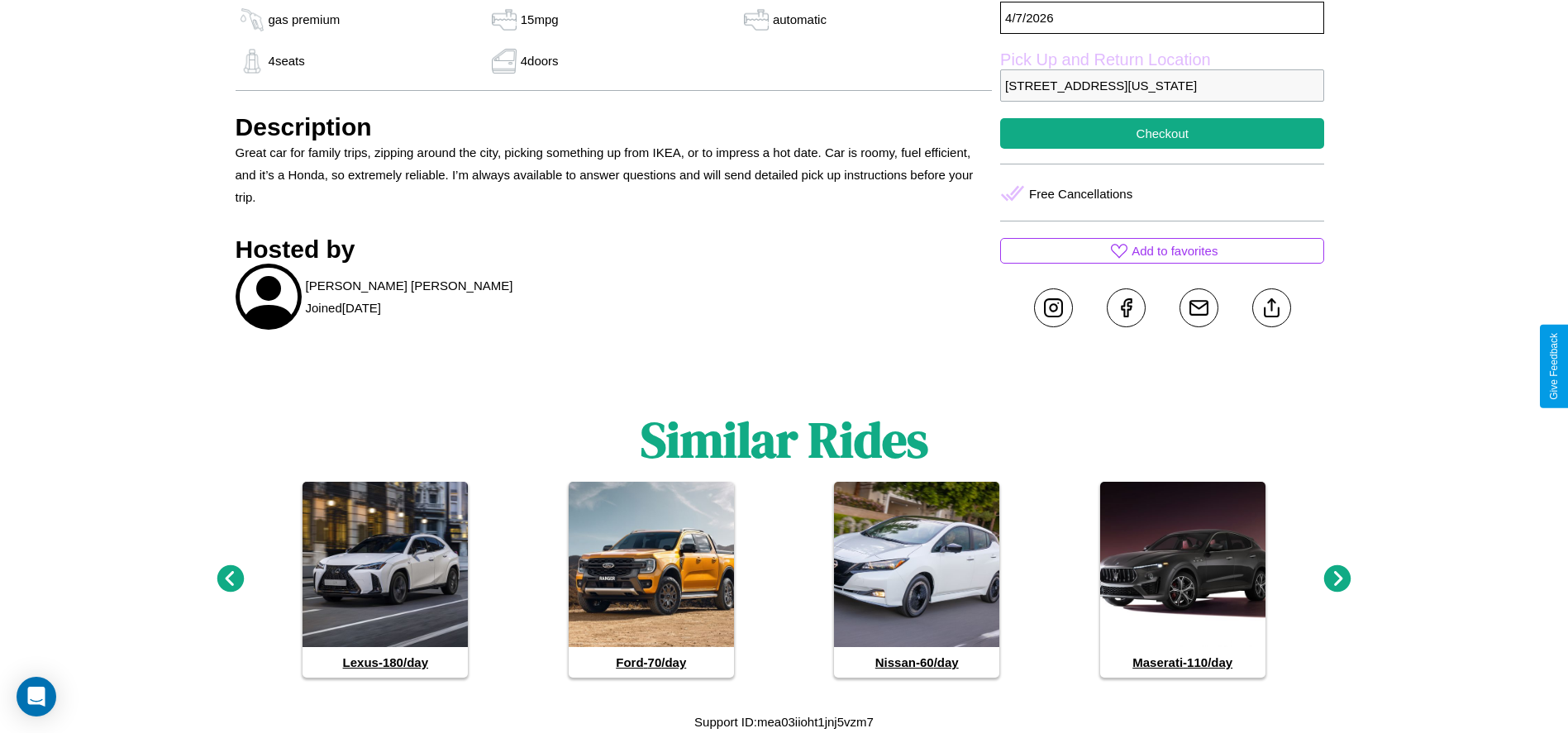
click at [1338, 580] on icon at bounding box center [1338, 579] width 28 height 28
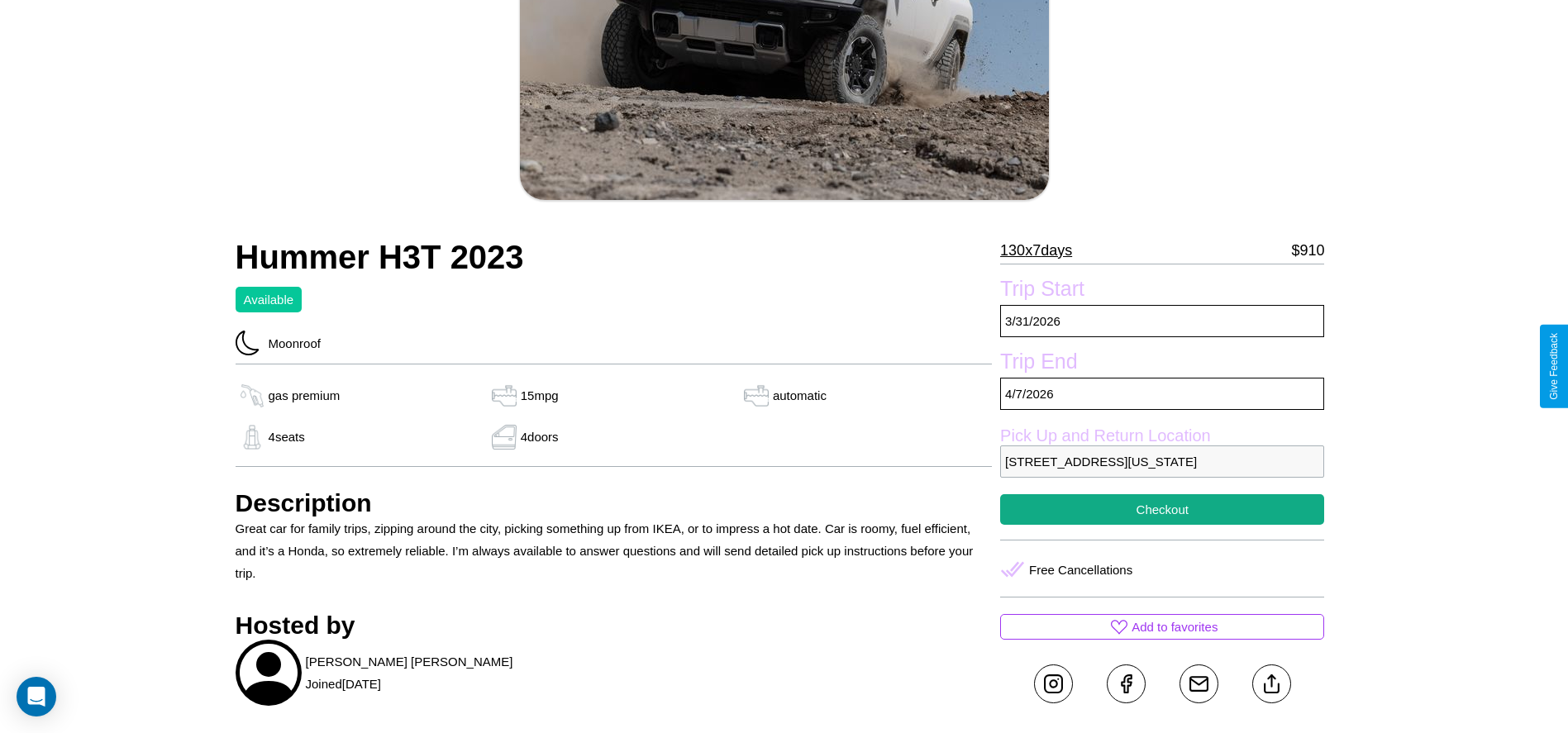
scroll to position [239, 0]
